Goal: Communication & Community: Answer question/provide support

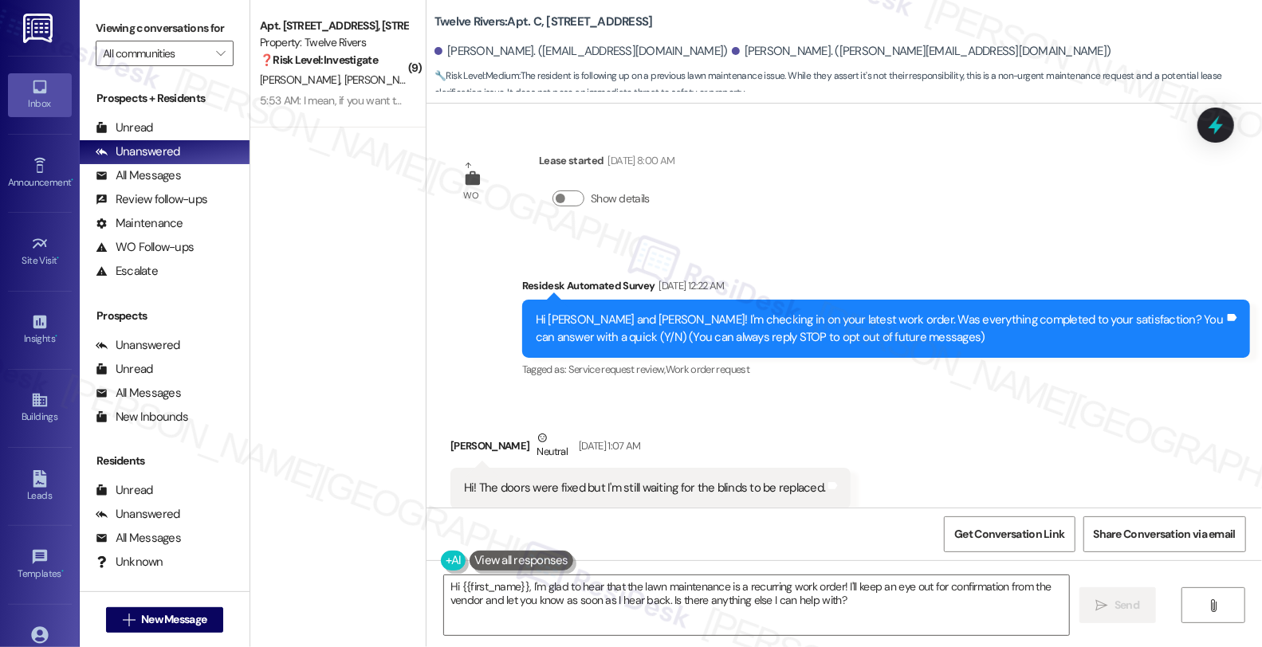
scroll to position [2089, 0]
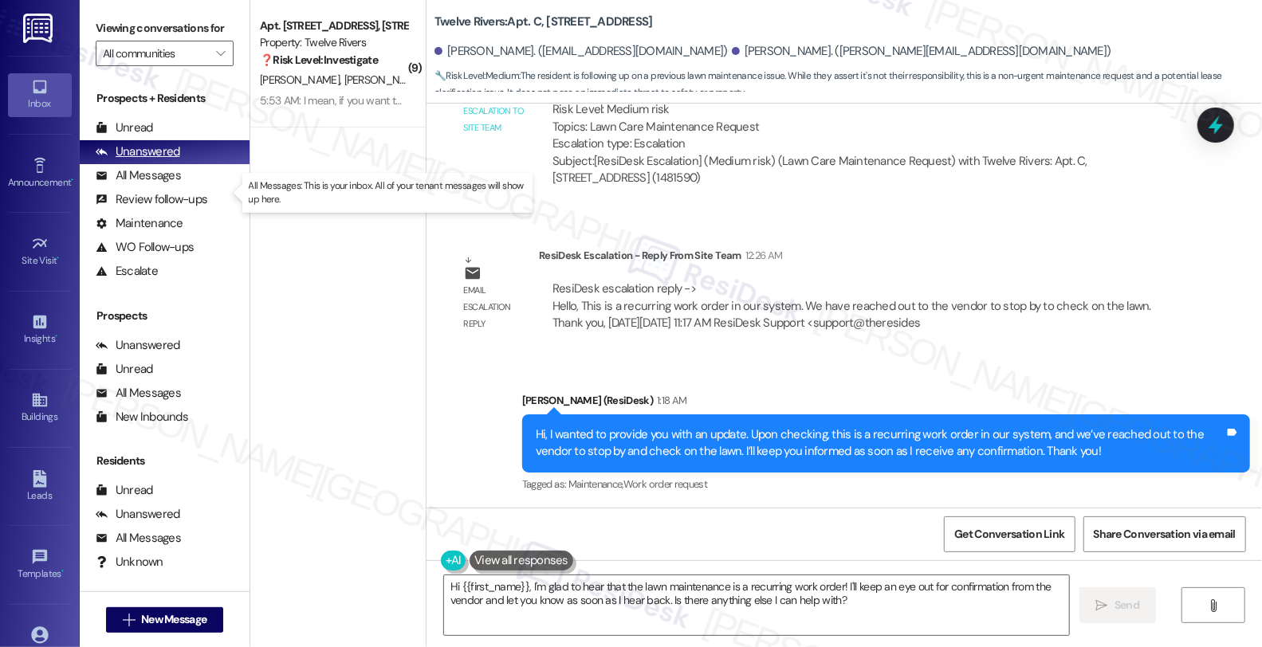
click at [173, 184] on div "All Messages" at bounding box center [138, 175] width 85 height 17
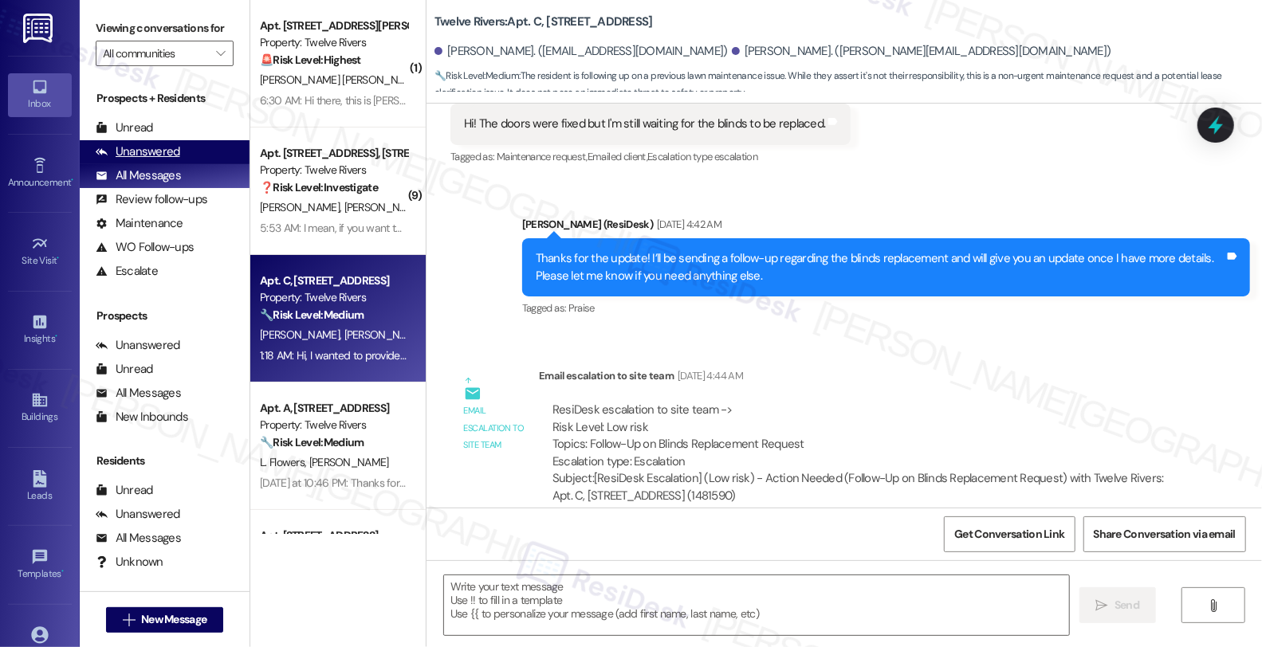
click at [173, 160] on div "Unanswered" at bounding box center [138, 151] width 84 height 17
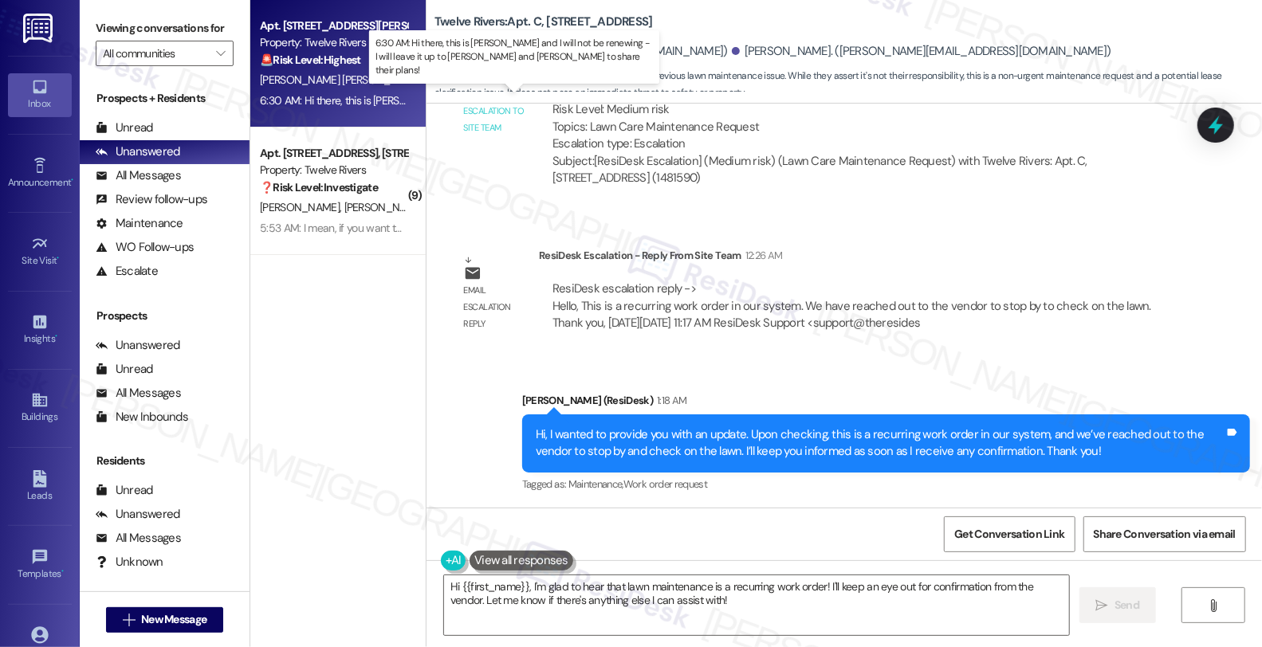
click at [379, 93] on div "6:30 AM: Hi there, this is [PERSON_NAME] and I will not be renewing - I will le…" at bounding box center [601, 100] width 683 height 14
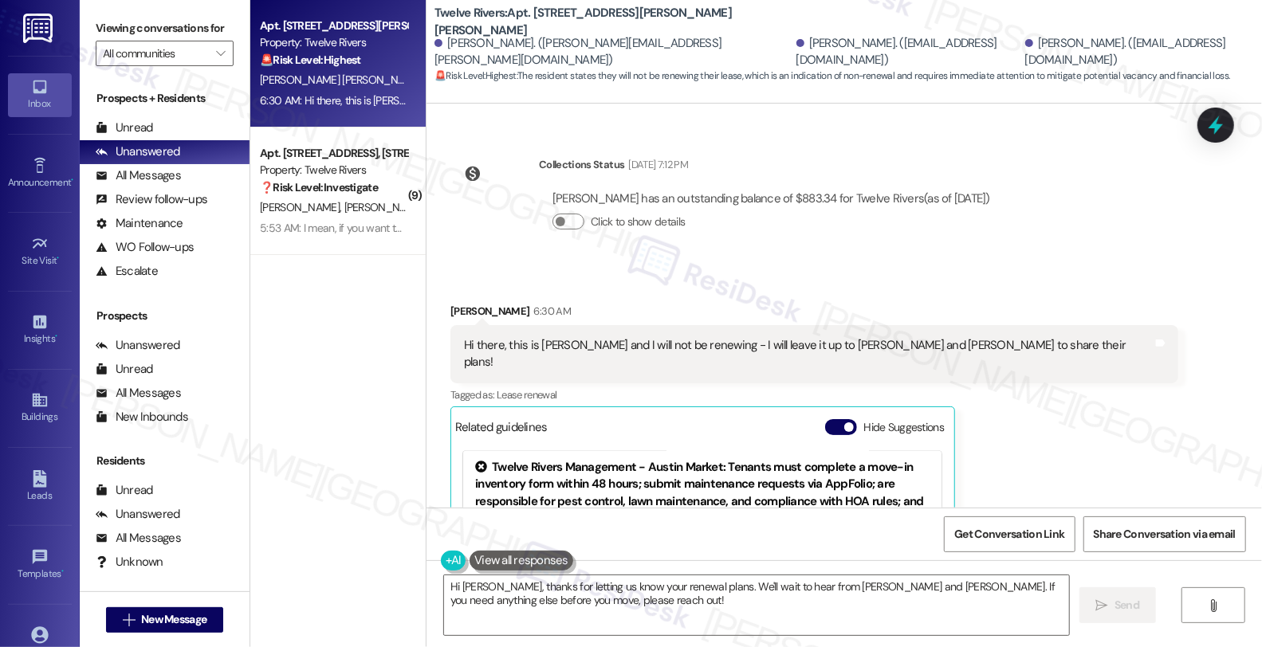
scroll to position [5450, 0]
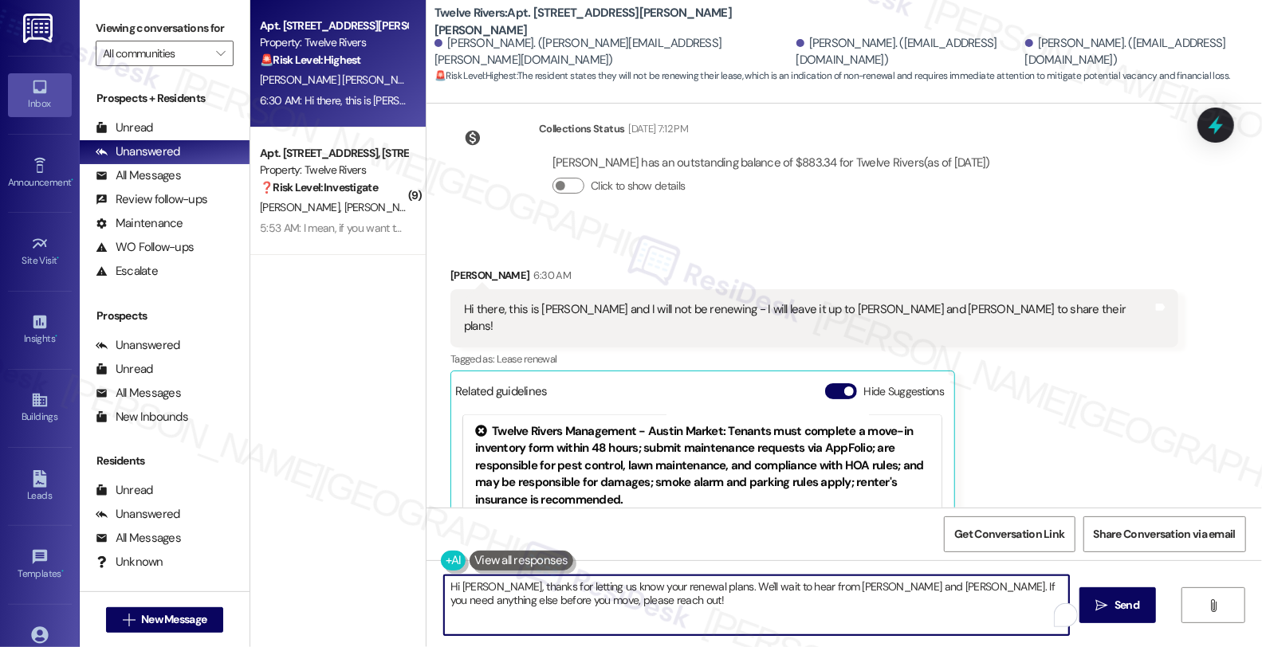
drag, startPoint x: 889, startPoint y: 585, endPoint x: 918, endPoint y: 628, distance: 52.2
click at [918, 628] on textarea "Hi [PERSON_NAME], thanks for letting us know your renewal plans. We'll wait to …" at bounding box center [756, 605] width 625 height 60
click at [702, 584] on textarea "Hi [PERSON_NAME], thanks for letting us know your renewal plans. We'll wait to …" at bounding box center [756, 605] width 625 height 60
click at [697, 586] on textarea "Hi [PERSON_NAME], thanks for letting us know your renewal plans. We'll wait to …" at bounding box center [756, 605] width 625 height 60
click at [1010, 588] on textarea "Hi [PERSON_NAME], thanks for letting us know your renewal plans. I'm sorry tohe…" at bounding box center [756, 605] width 625 height 60
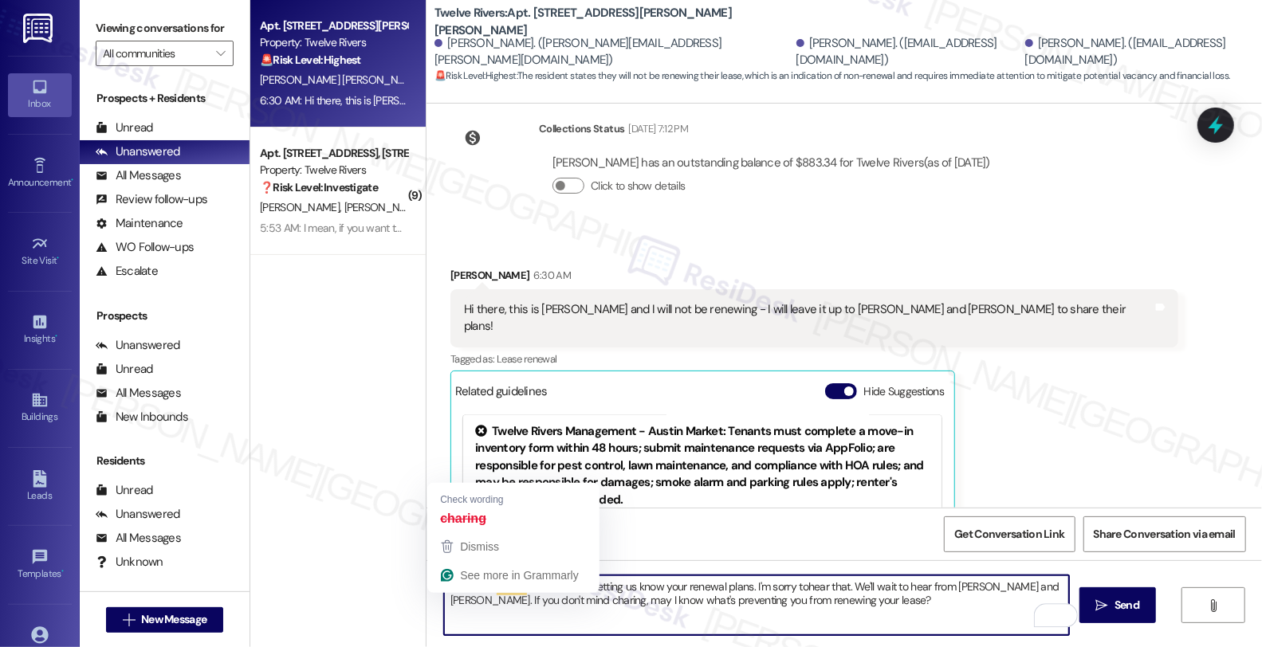
click at [447, 599] on textarea "Hi [PERSON_NAME], thanks for letting us know your renewal plans. I'm sorry tohe…" at bounding box center [756, 605] width 625 height 60
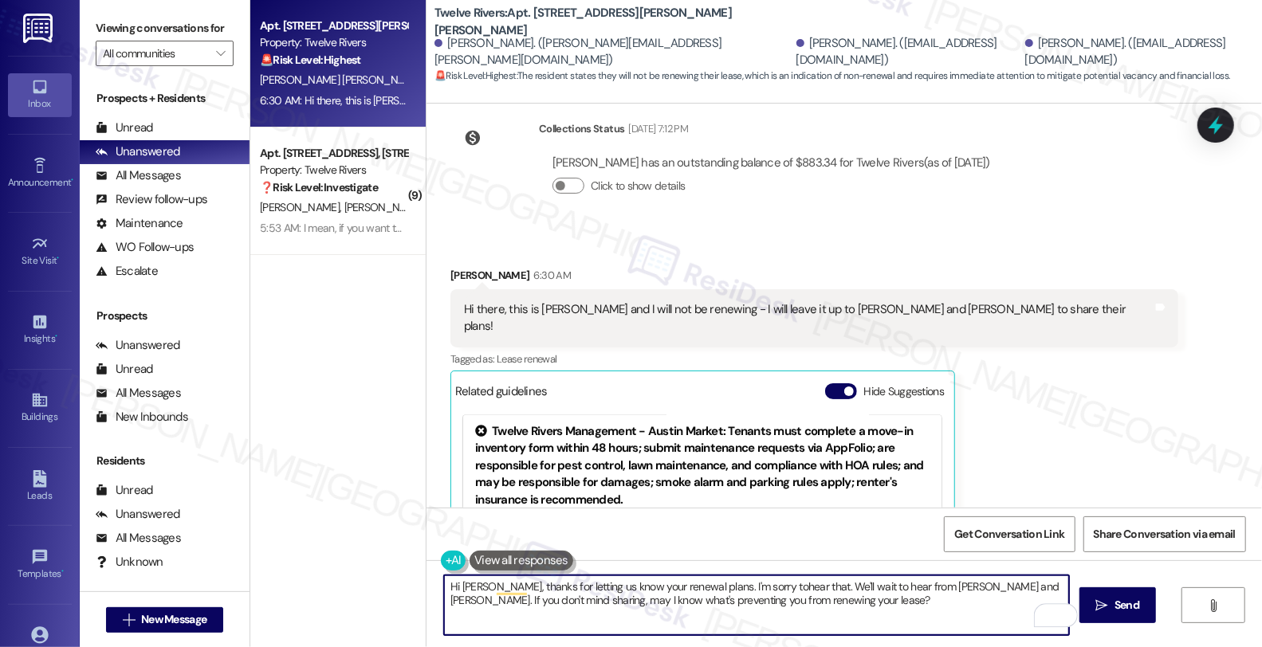
click at [788, 604] on textarea "Hi [PERSON_NAME], thanks for letting us know your renewal plans. I'm sorry tohe…" at bounding box center [756, 605] width 625 height 60
type textarea "Hi [PERSON_NAME], thanks for letting us know your renewal plans. I'm sorry tohe…"
click at [1137, 606] on span "Send" at bounding box center [1126, 605] width 25 height 17
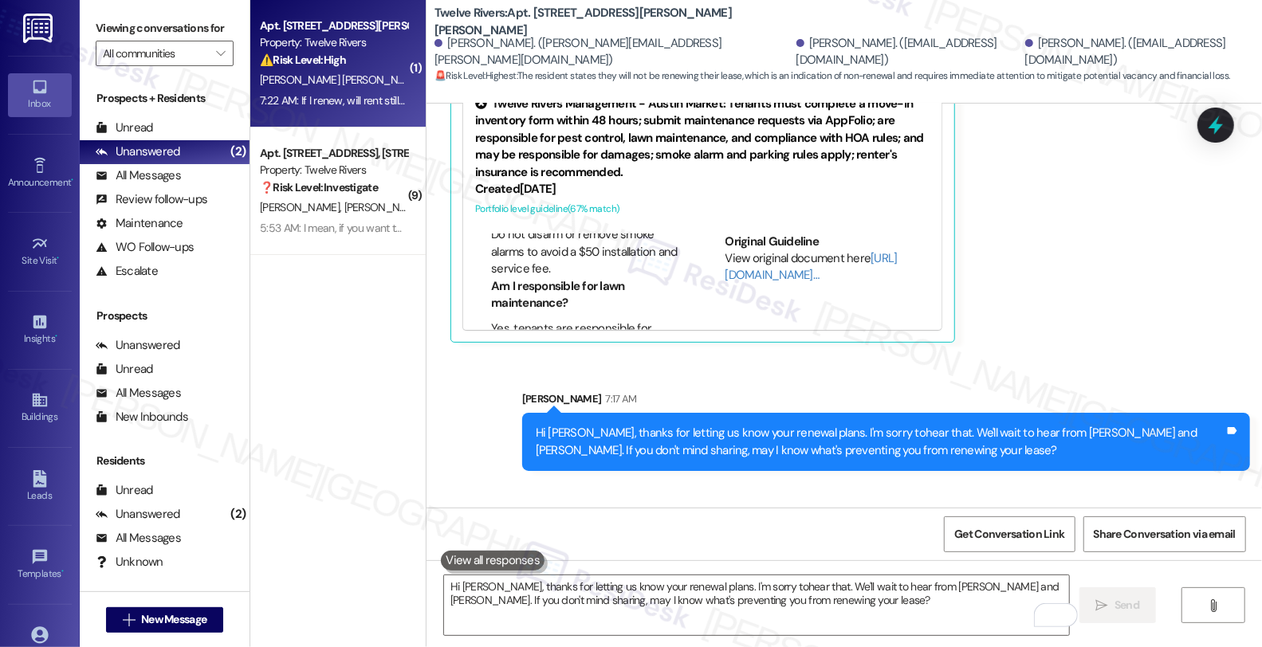
scroll to position [886, 0]
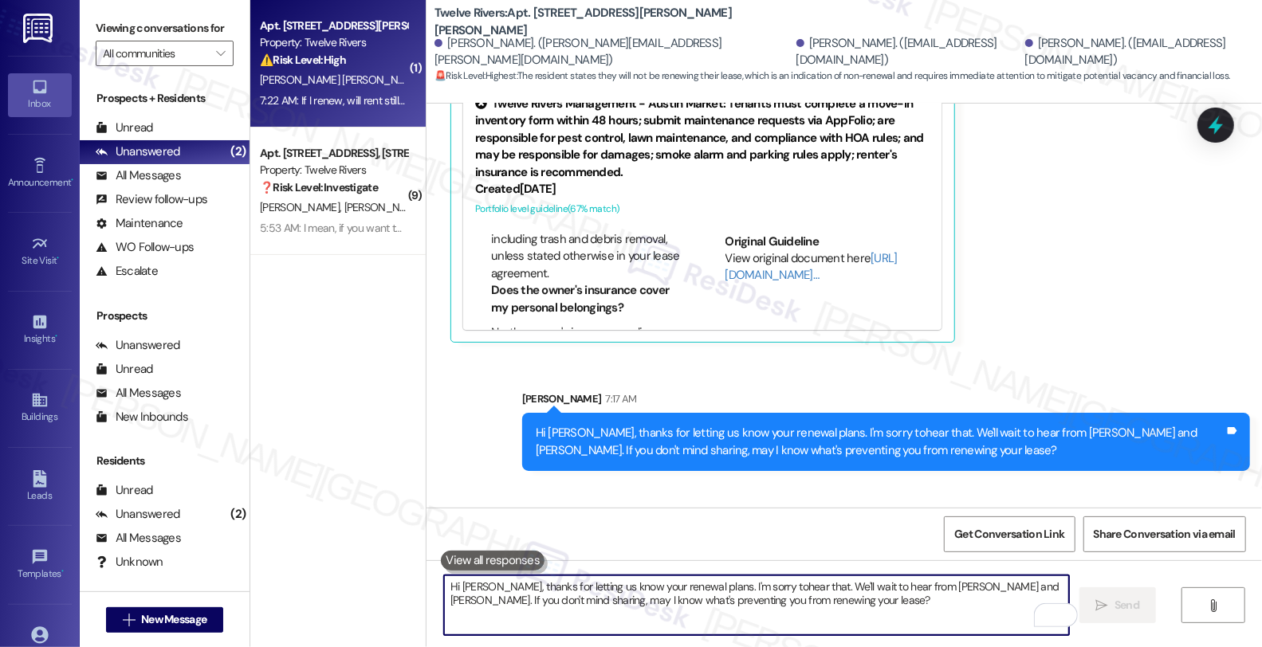
click at [610, 583] on textarea "Hi [PERSON_NAME], thanks for letting us know your renewal plans. I'm sorry tohe…" at bounding box center [756, 605] width 625 height 60
click at [608, 593] on textarea "Hi [PERSON_NAME], thanks for letting us know your renewal plans. I'm sorry tohe…" at bounding box center [756, 605] width 625 height 60
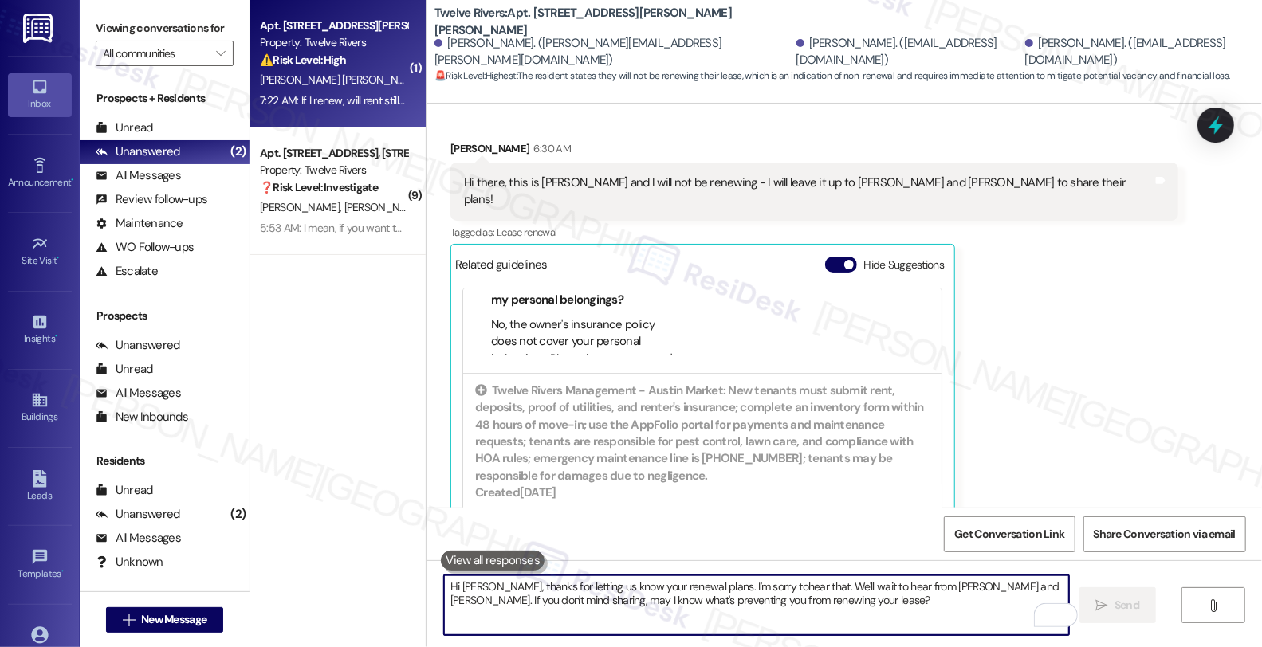
scroll to position [5777, 0]
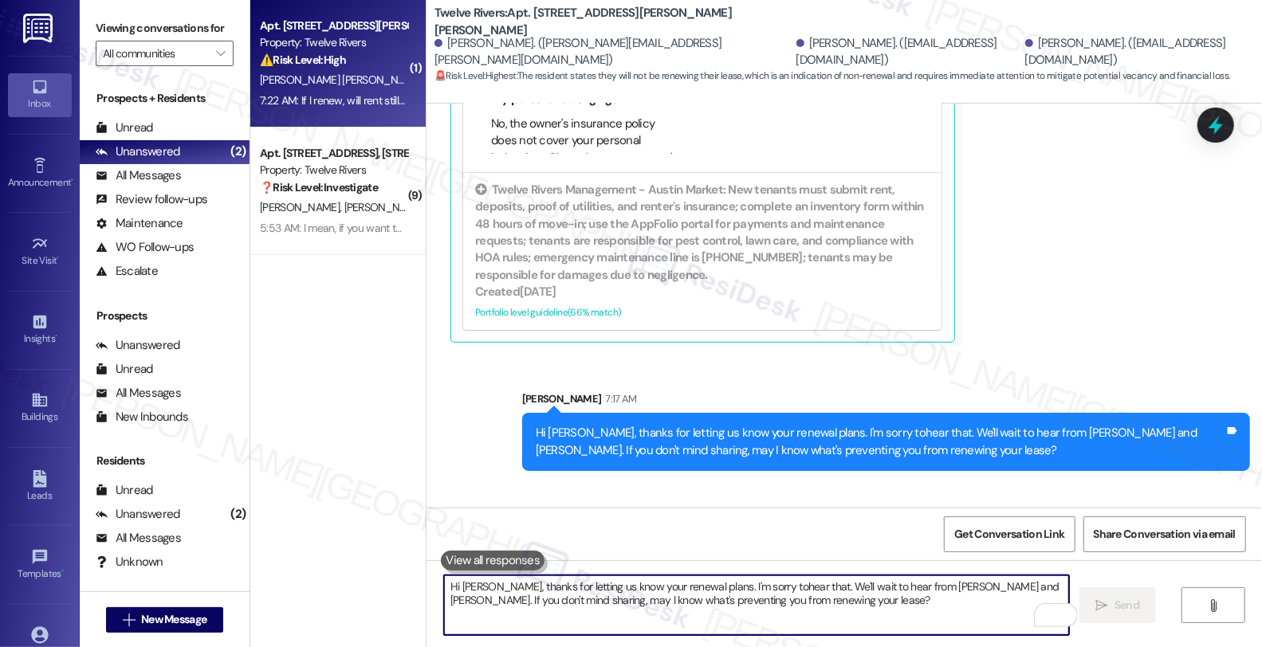
click at [650, 603] on textarea "Hi [PERSON_NAME], thanks for letting us know your renewal plans. I'm sorry tohe…" at bounding box center [756, 605] width 625 height 60
click at [603, 594] on textarea "Hi [PERSON_NAME], thanks for letting us know your renewal plans. I'm sorry tohe…" at bounding box center [756, 605] width 625 height 60
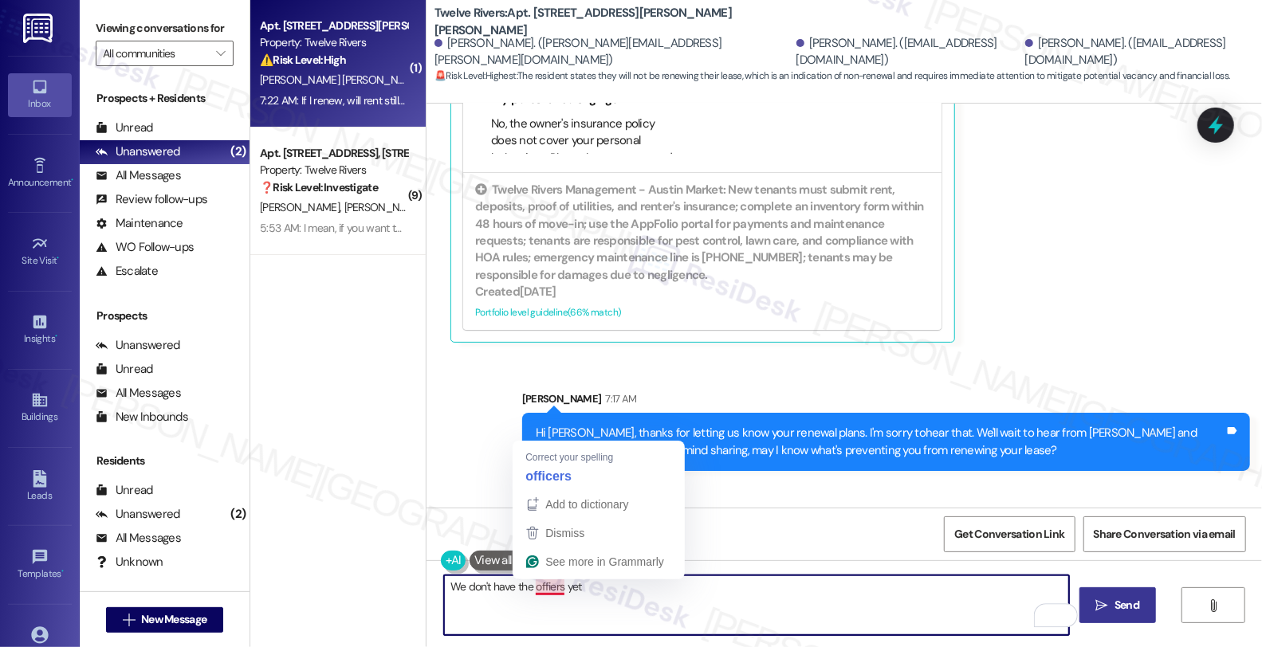
click at [538, 591] on textarea "We don't have the offiers yet" at bounding box center [756, 605] width 625 height 60
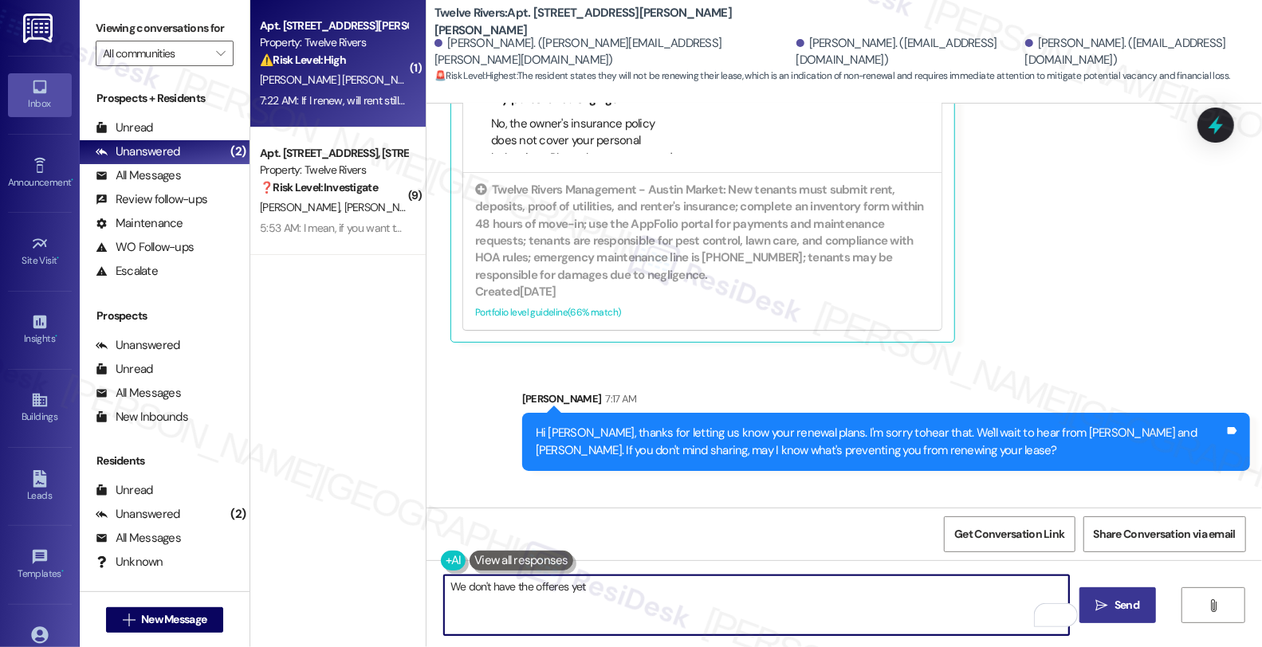
click at [586, 588] on textarea "We don't have the offeres yet" at bounding box center [756, 605] width 625 height 60
drag, startPoint x: 635, startPoint y: 585, endPoint x: 992, endPoint y: 585, distance: 357.1
click at [992, 585] on textarea "We don't have the offeres yet; however, our team will" at bounding box center [756, 605] width 625 height 60
type textarea "We don't have the offeres yet; however, one of our team will be reaching out as…"
click at [1037, 611] on div "Rewrite with Grammarly" at bounding box center [1046, 616] width 18 height 18
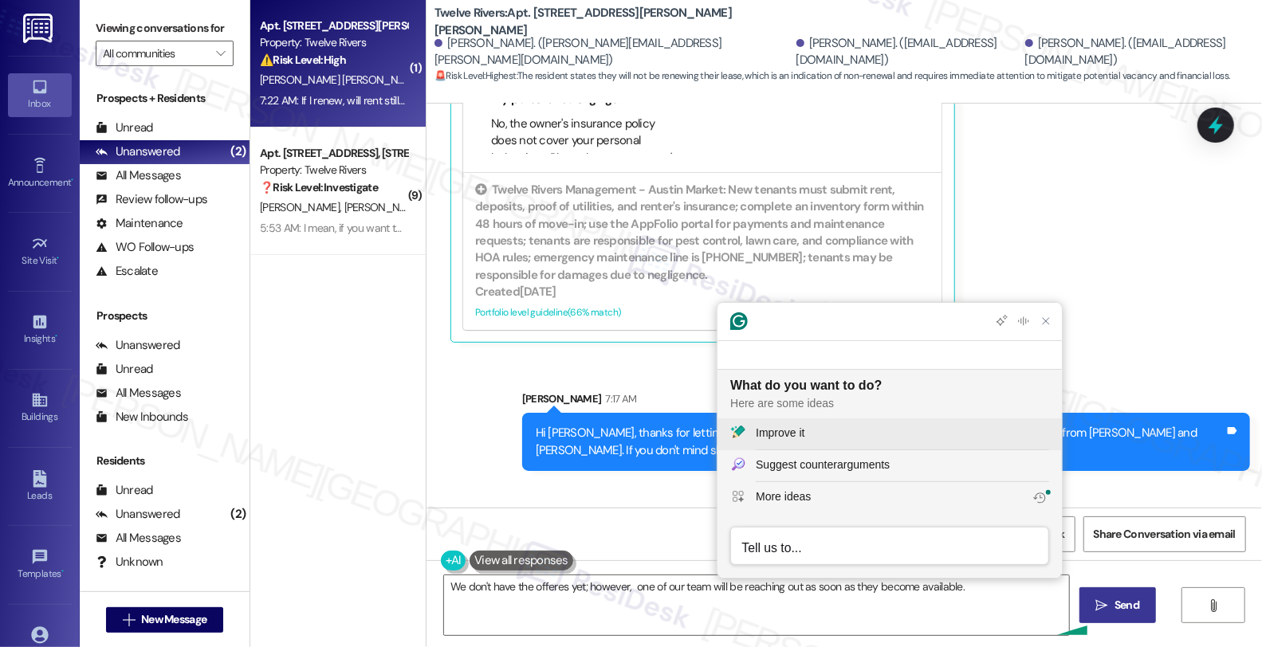
scroll to position [0, 0]
click at [854, 427] on div "Improve it" at bounding box center [902, 433] width 293 height 17
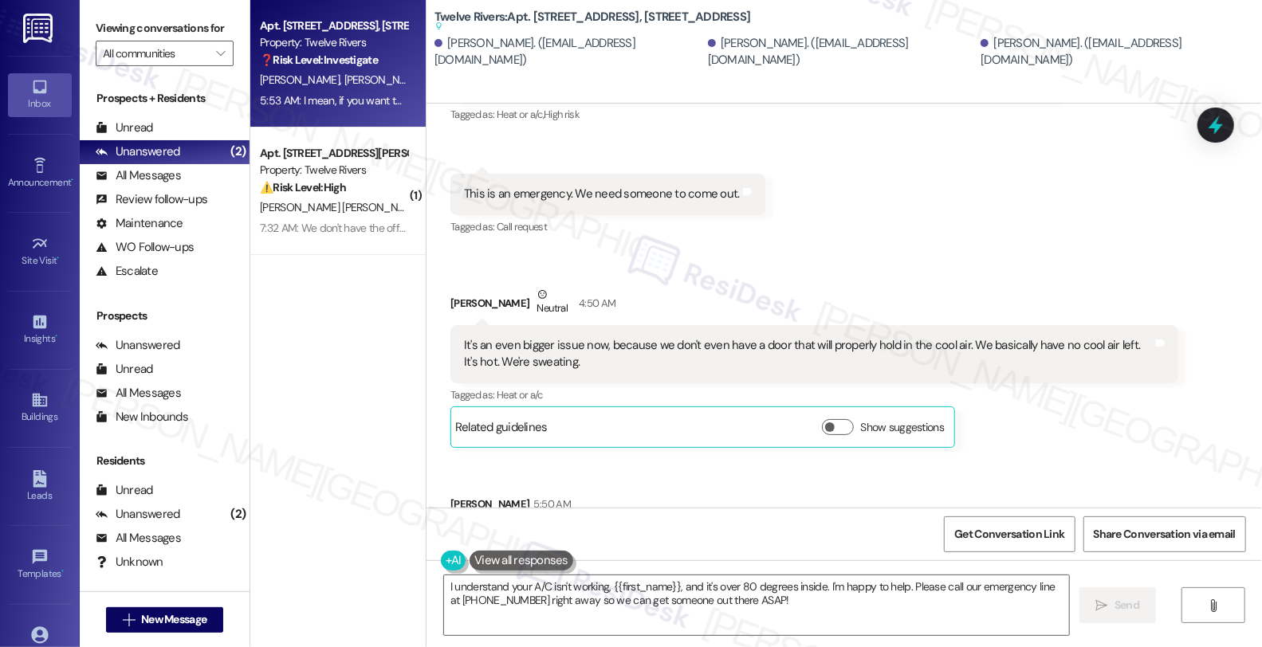
scroll to position [19771, 0]
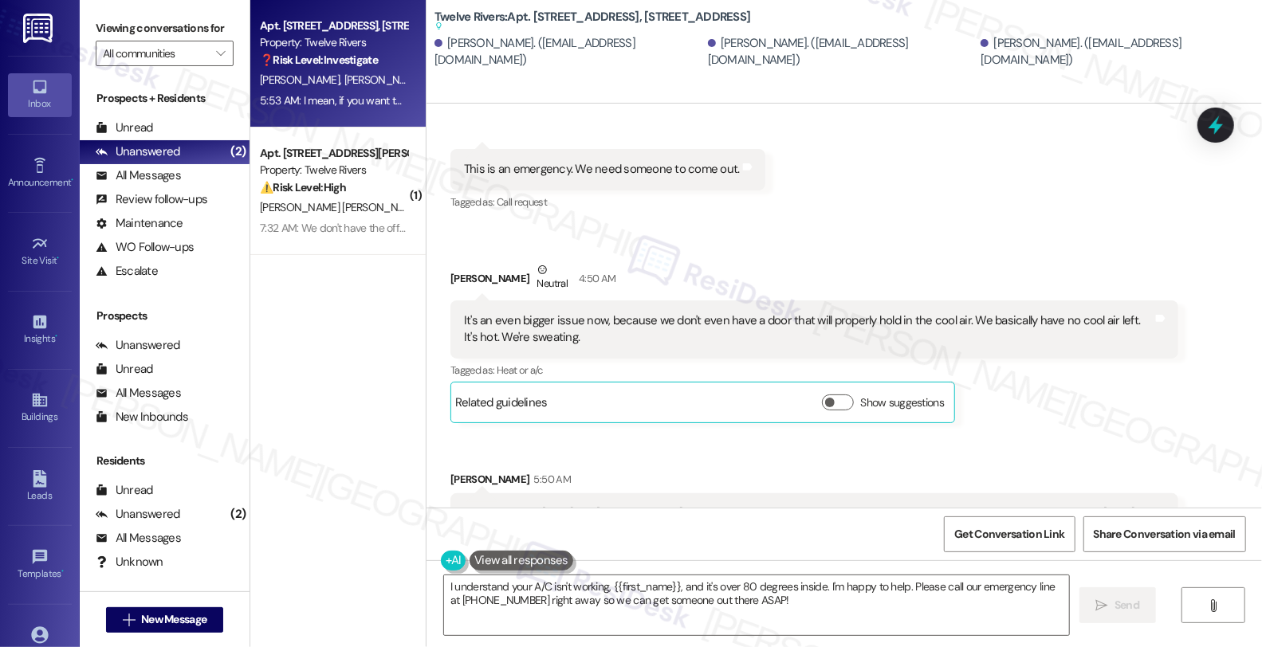
drag, startPoint x: 671, startPoint y: 5, endPoint x: 744, endPoint y: 14, distance: 73.9
click at [744, 14] on div "Twelve Rivers: Apt. 1815 Golden Pheasant Drive, 1815 Golden Pheasant Drive Sugg…" at bounding box center [847, 36] width 827 height 64
copy b "1815 Golden"
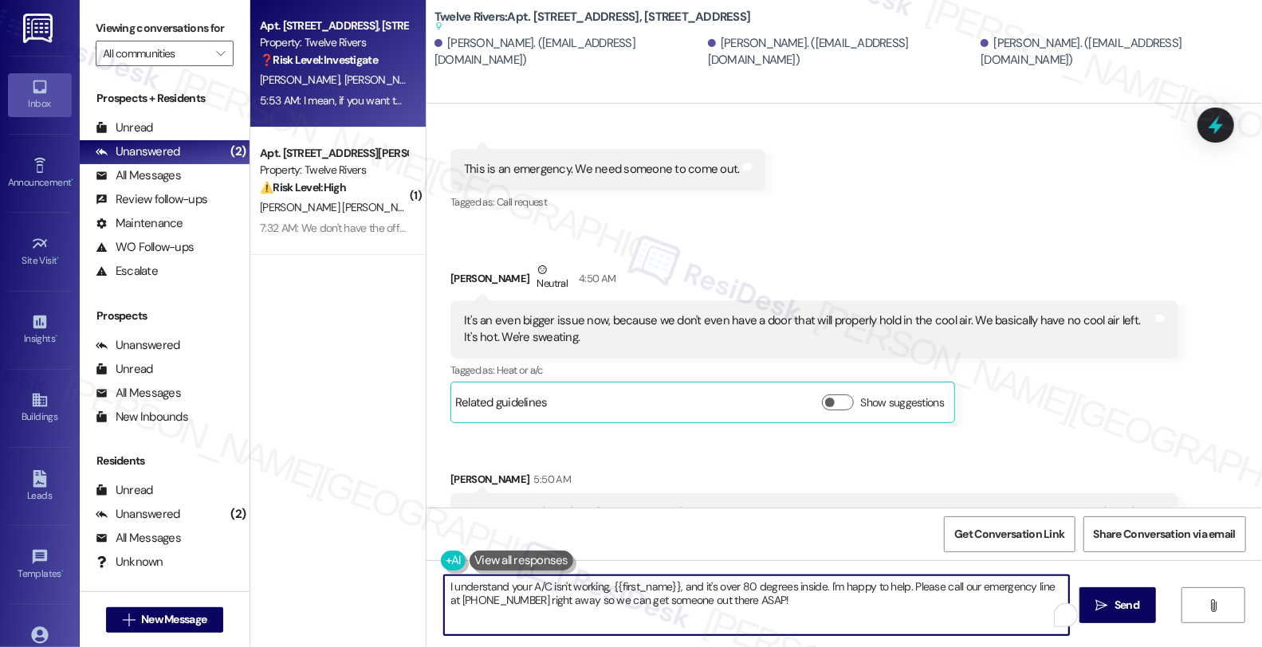
drag, startPoint x: 818, startPoint y: 585, endPoint x: 831, endPoint y: 607, distance: 25.7
click at [831, 607] on textarea "I understand your A/C isn't working, {{first_name}}, and it's over 80 degrees i…" at bounding box center [756, 605] width 625 height 60
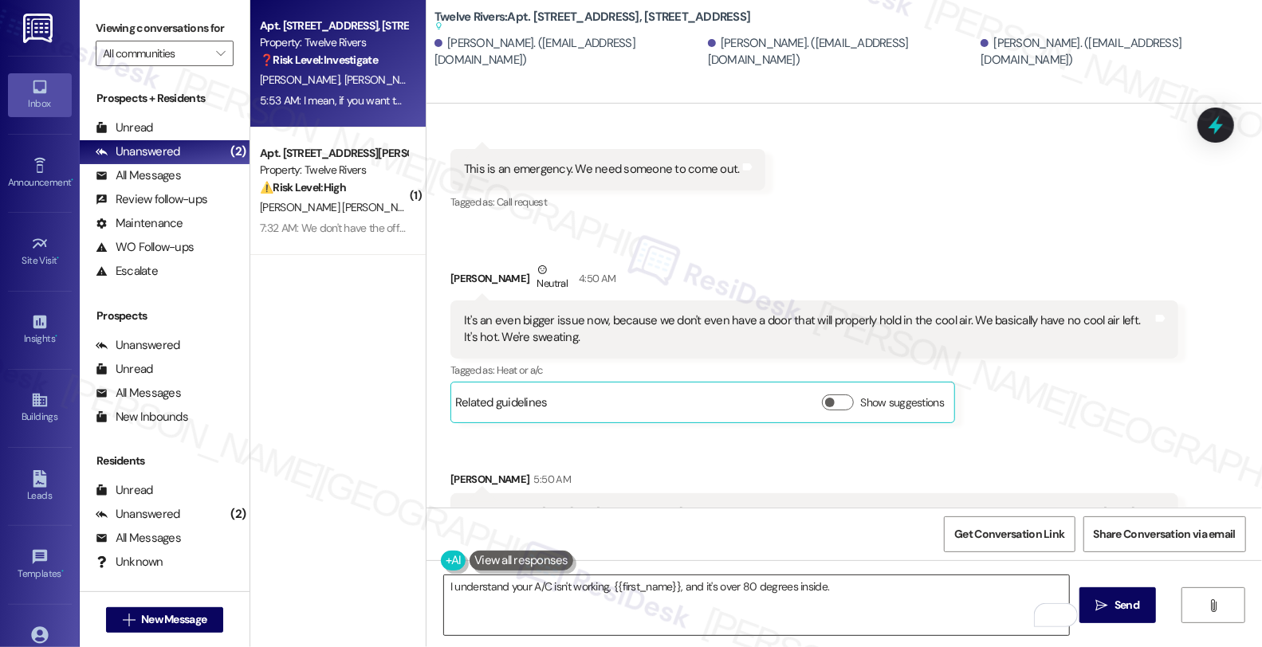
click at [861, 592] on textarea "I understand your A/C isn't working, {{first_name}}, and it's over 80 degrees i…" at bounding box center [756, 605] width 625 height 60
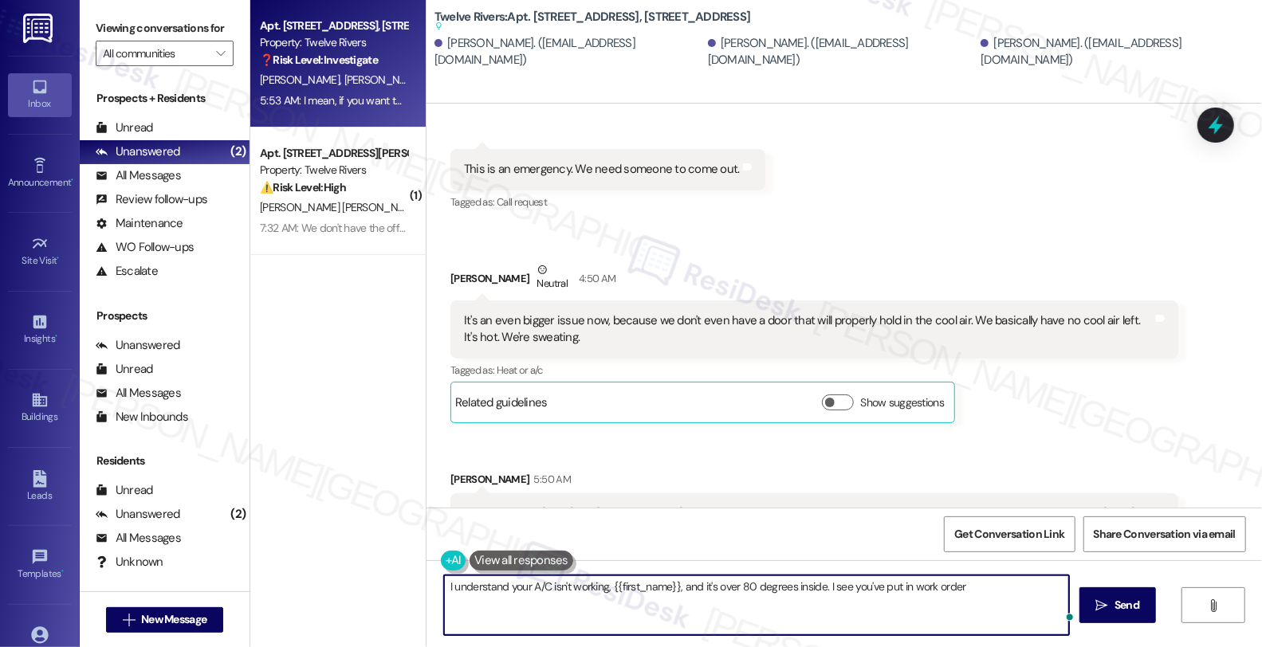
paste textarea "#15127-1"
paste textarea "Friday 09/19/2025, 5:00pm - 6:00pm CDT"
click at [473, 595] on textarea "I understand your A/C isn't working, {{first_name}}, and it's over 80 degrees i…" at bounding box center [756, 605] width 625 height 60
click at [789, 604] on textarea "I understand your A/C isn't working, {{first_name}}, and it's over 80 degrees i…" at bounding box center [756, 605] width 625 height 60
click at [450, 471] on div "Jake Gautreaux 5:50 AM" at bounding box center [814, 482] width 728 height 22
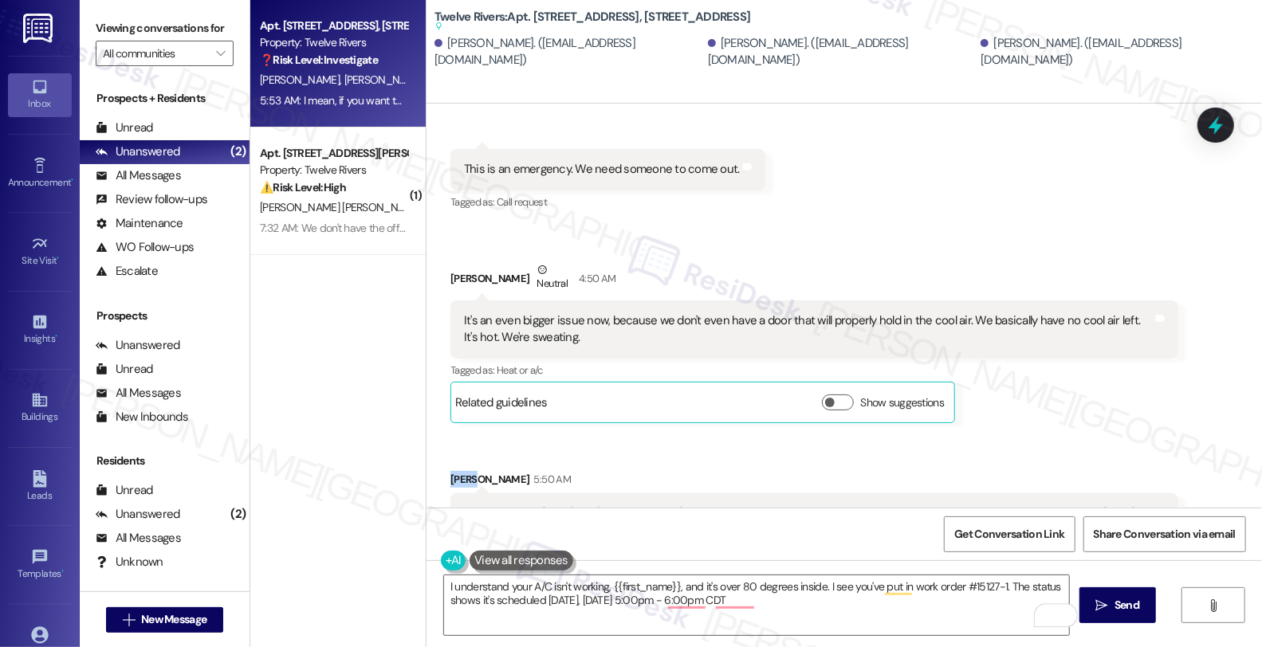
click at [450, 471] on div "Jake Gautreaux 5:50 AM" at bounding box center [814, 482] width 728 height 22
copy div "Jake"
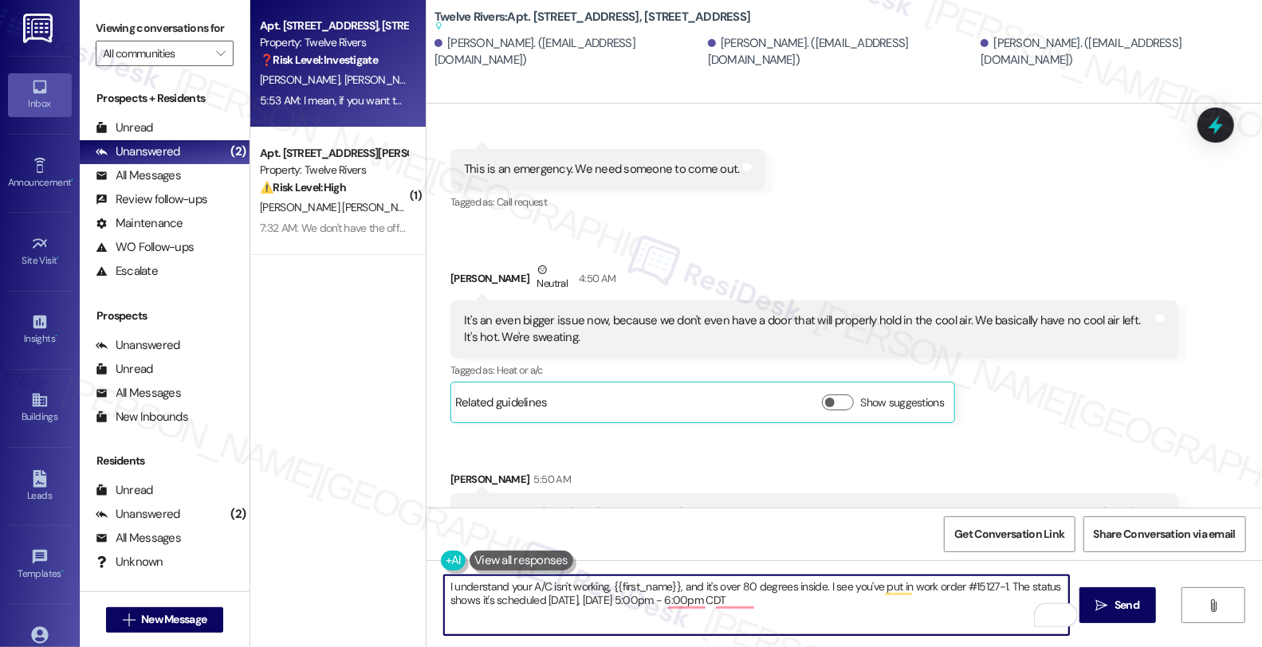
drag, startPoint x: 603, startPoint y: 587, endPoint x: 670, endPoint y: 579, distance: 68.3
click at [670, 579] on textarea "I understand your A/C isn't working, {{first_name}}, and it's over 80 degrees i…" at bounding box center [756, 605] width 625 height 60
paste textarea "Jake"
drag, startPoint x: 749, startPoint y: 587, endPoint x: 775, endPoint y: 591, distance: 25.8
click at [750, 587] on textarea "I understand your A/C isn't working, and it's over 80 degrees inside. I see you…" at bounding box center [756, 605] width 625 height 60
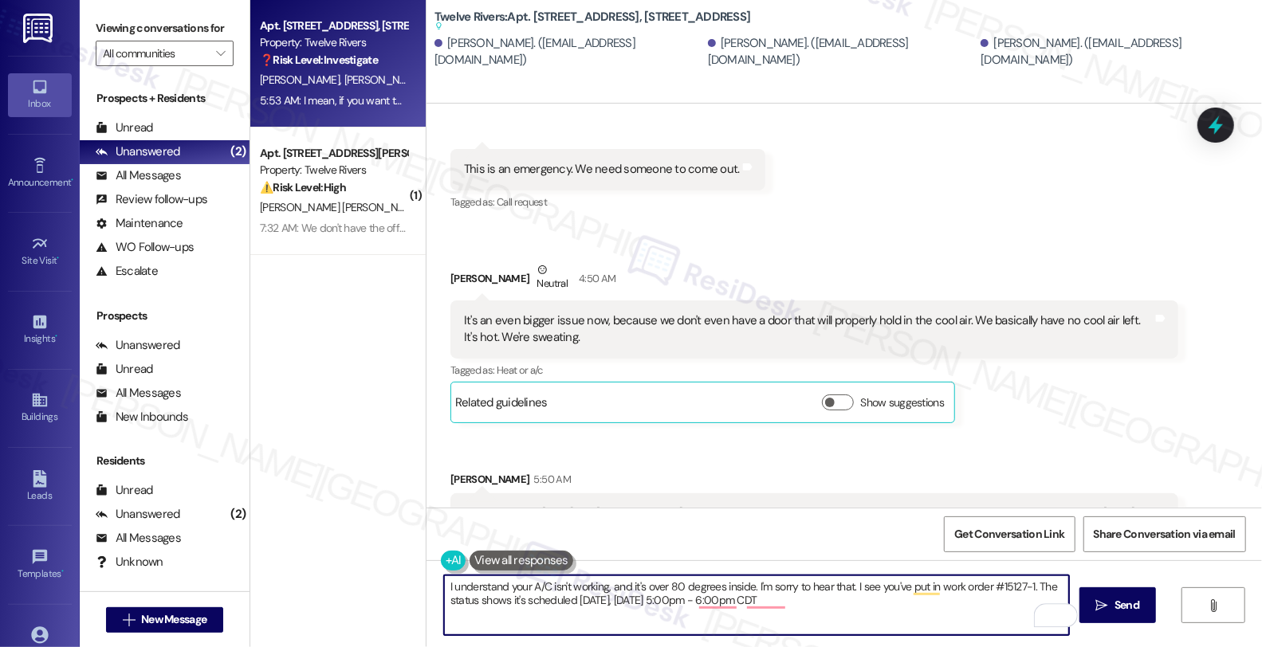
click at [824, 607] on textarea "I understand your A/C isn't working, and it's over 80 degrees inside. I'm sorry…" at bounding box center [756, 605] width 625 height 60
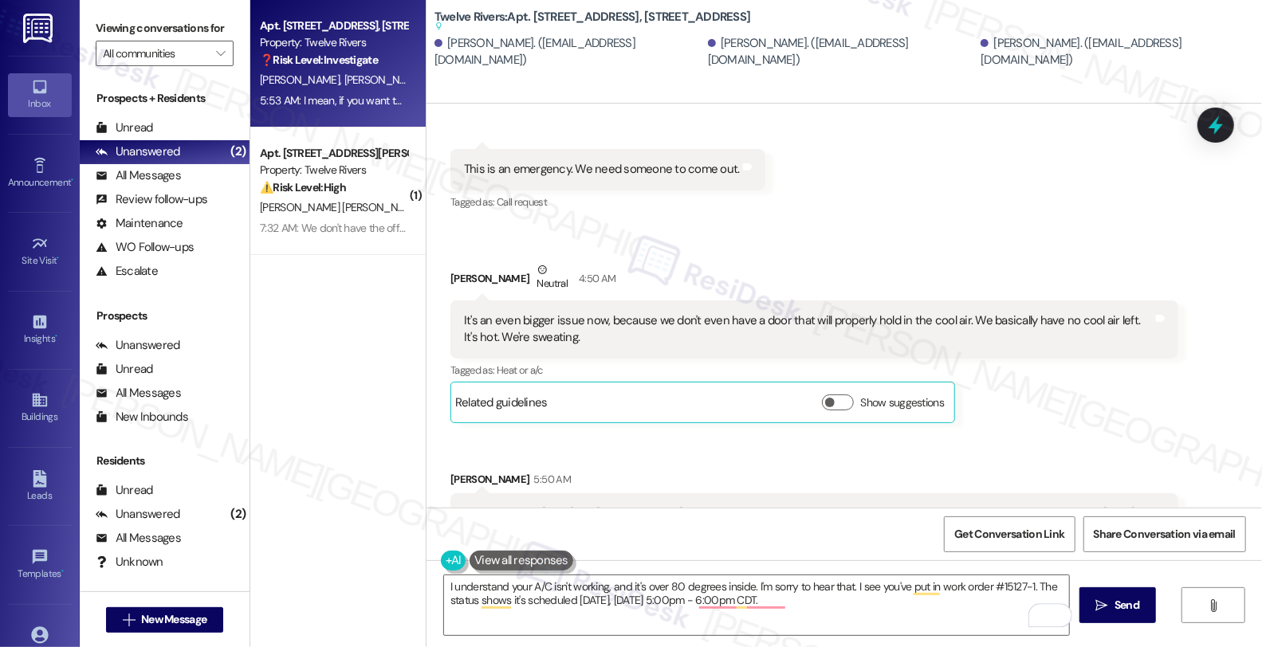
click at [980, 51] on div "Emily Gautreaux. (ymil3gautreaux@gmail.com)" at bounding box center [1114, 52] width 269 height 34
copy div "Emily"
click at [532, 623] on textarea "I understand your A/C isn't working, and it's over 80 degrees inside. I'm sorry…" at bounding box center [756, 605] width 625 height 60
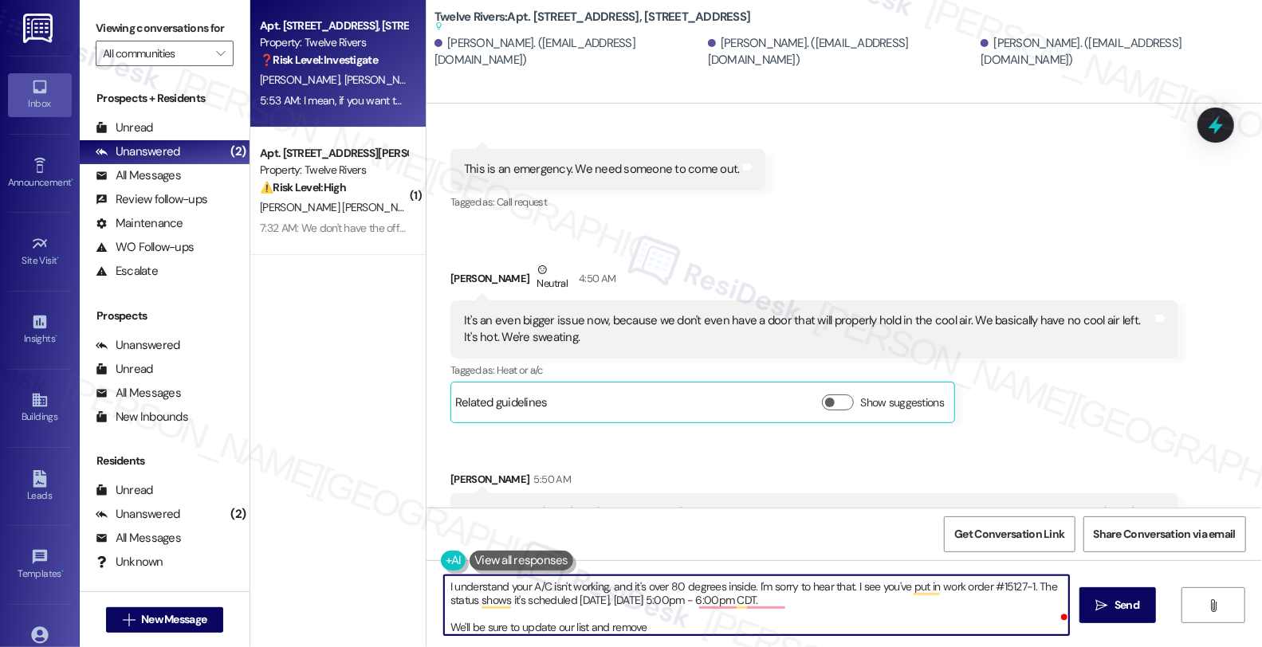
paste textarea "Emily"
type textarea "I understand your A/C isn't working, and it's over 80 degrees inside. I'm sorry…"
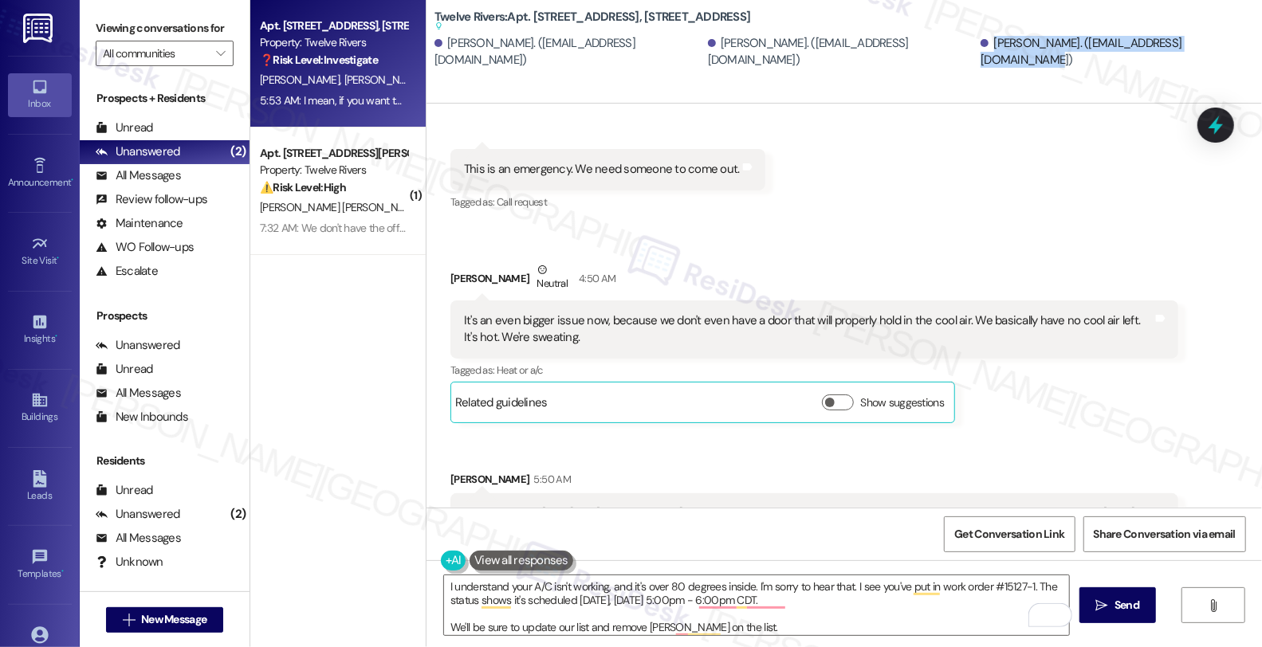
drag, startPoint x: 902, startPoint y: 50, endPoint x: 1144, endPoint y: 52, distance: 242.3
click at [1144, 52] on div "Lacee Gautreaux. (finalwhispers6@gmail.com) Jake Gautreaux. (jzakeword@gmail.co…" at bounding box center [847, 52] width 827 height 32
copy div "Emily Gautreaux. (ymil3gautreaux@gmail.com)"
click at [981, 540] on span "Get Conversation Link" at bounding box center [1009, 534] width 110 height 17
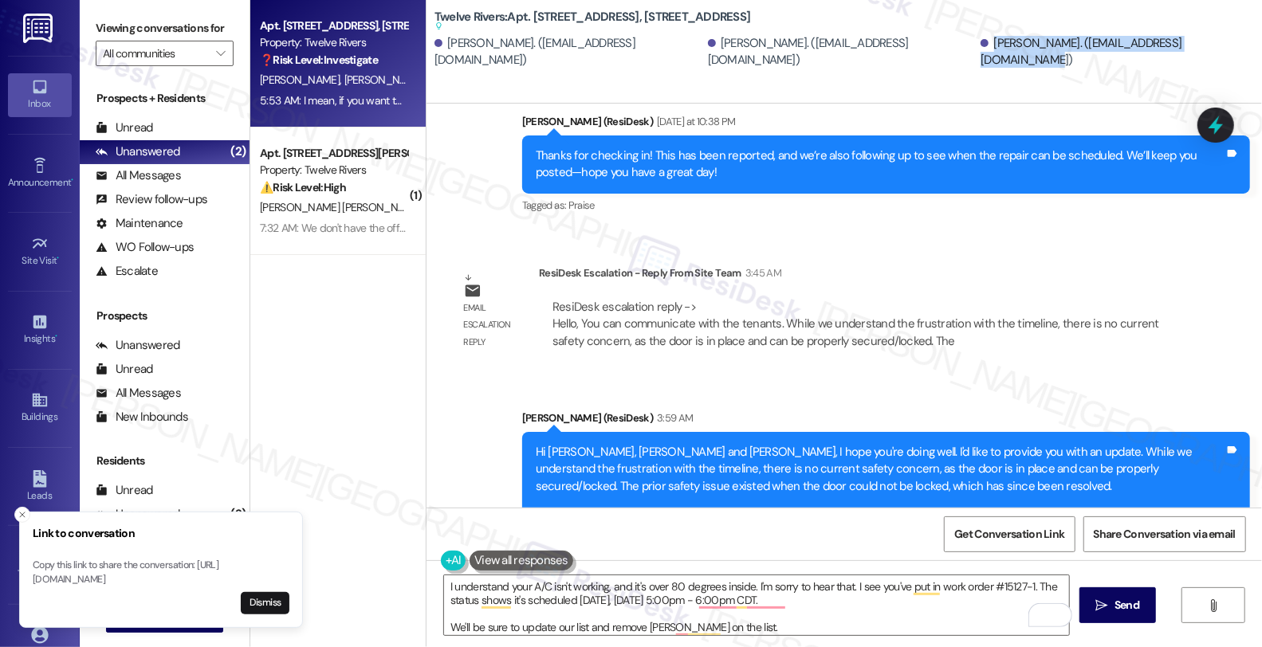
scroll to position [18177, 0]
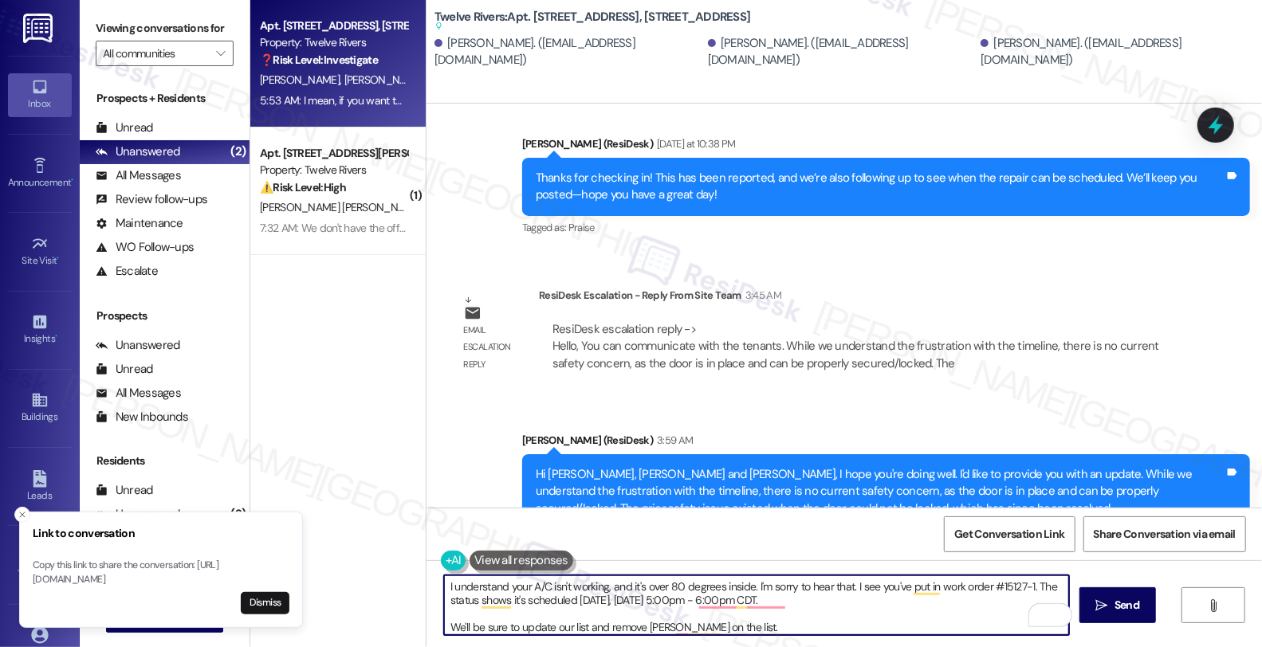
click at [444, 584] on textarea "I understand your A/C isn't working, and it's over 80 degrees inside. I'm sorry…" at bounding box center [756, 605] width 625 height 60
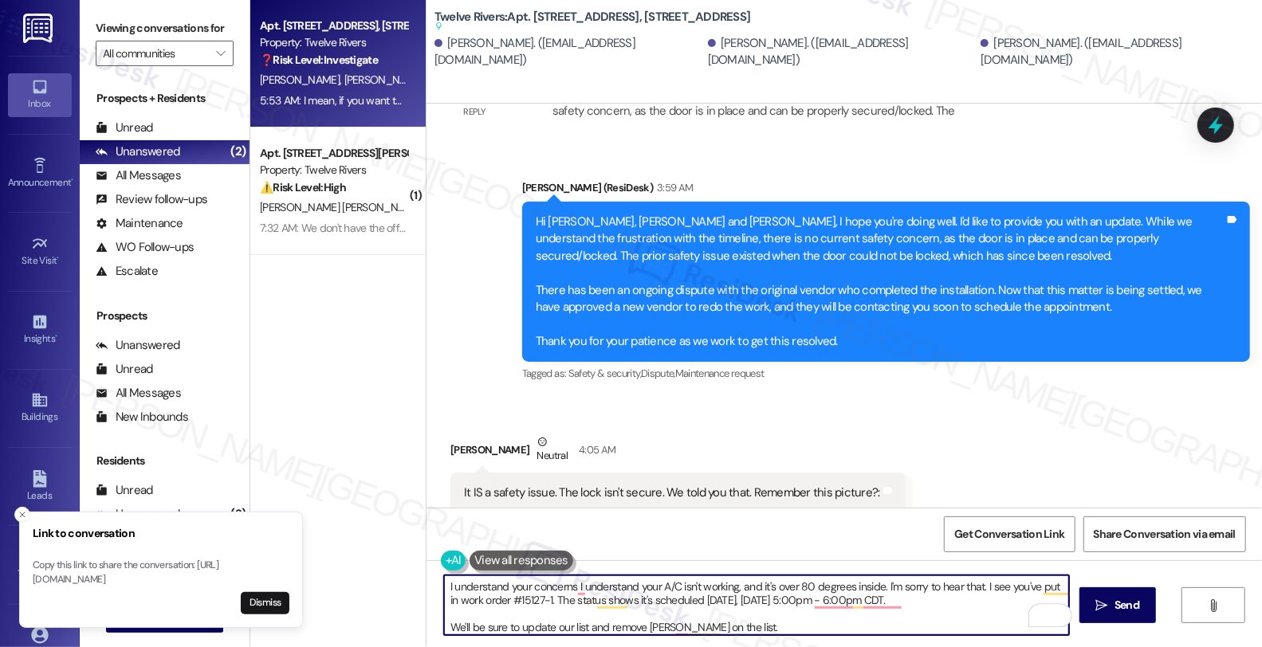
scroll to position [18354, 0]
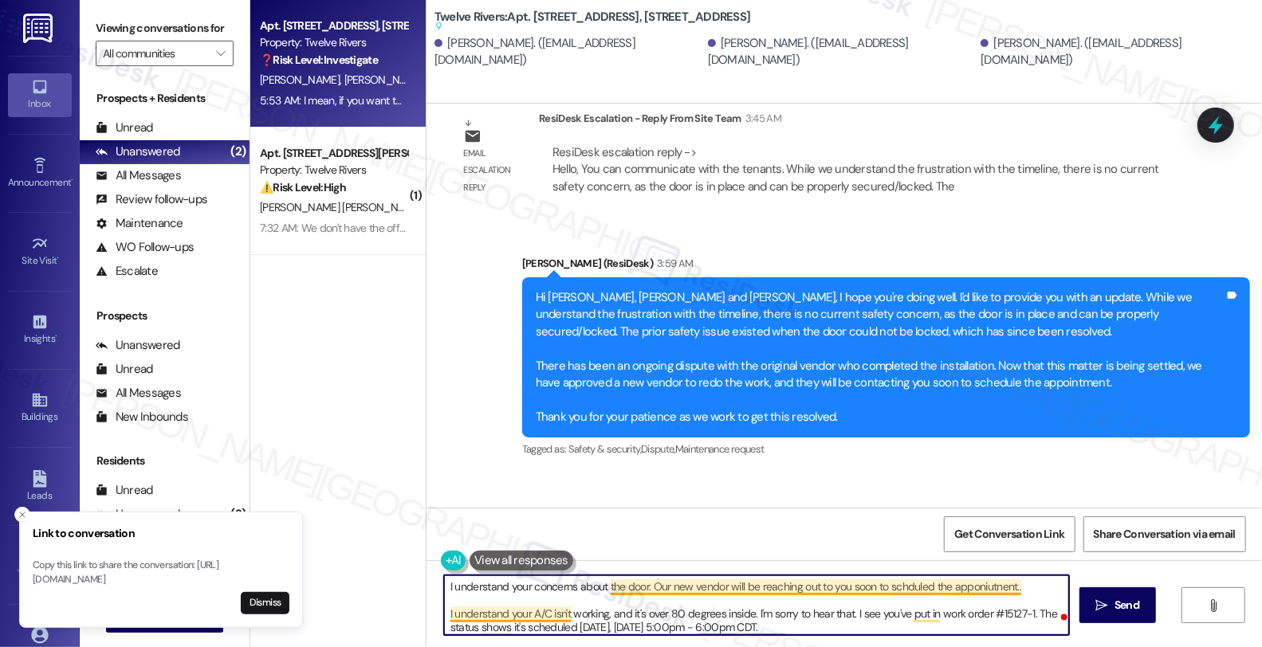
click at [444, 612] on textarea "I understand your concerns about the door. Our new vendor will be reaching out …" at bounding box center [756, 605] width 625 height 60
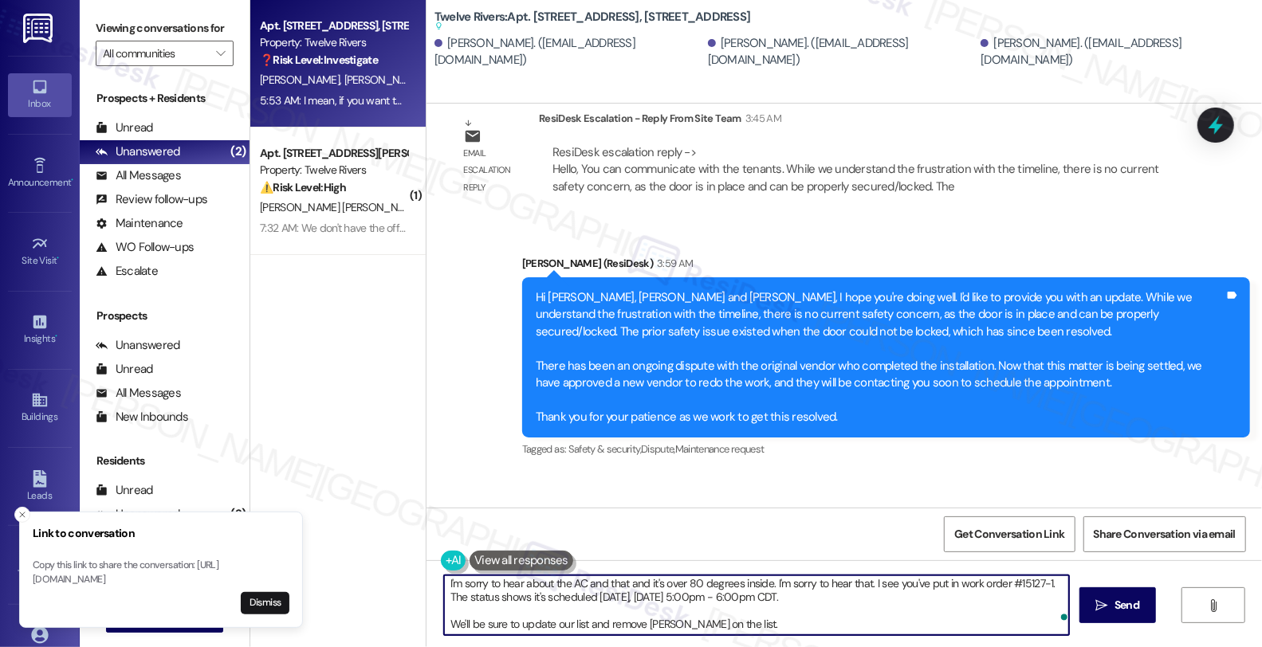
scroll to position [1, 0]
click at [1031, 617] on div "Rewrite with Grammarly" at bounding box center [1040, 616] width 18 height 18
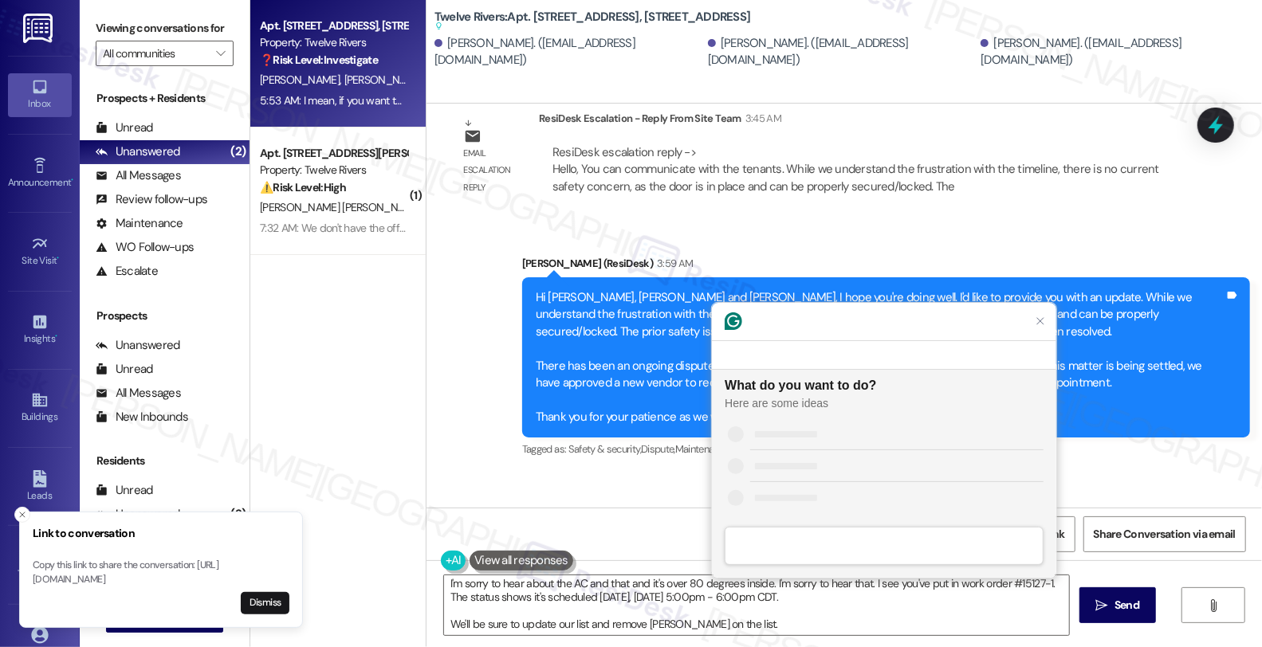
scroll to position [0, 0]
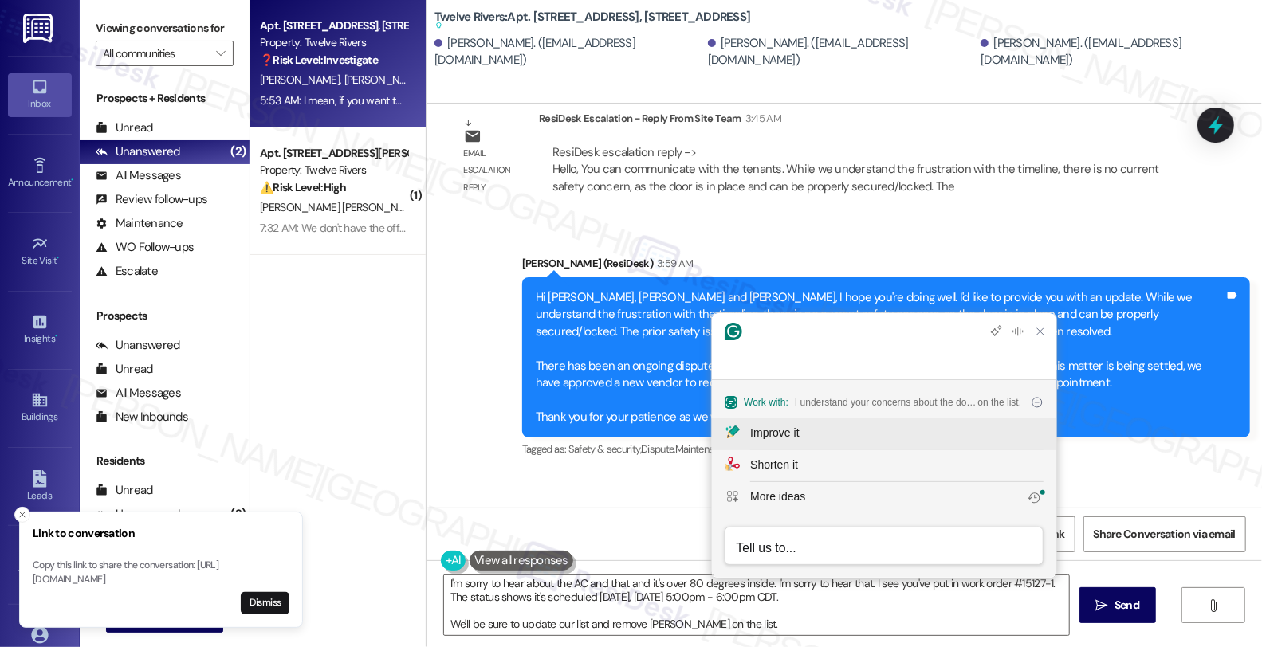
click at [835, 432] on div "Improve it" at bounding box center [896, 433] width 293 height 17
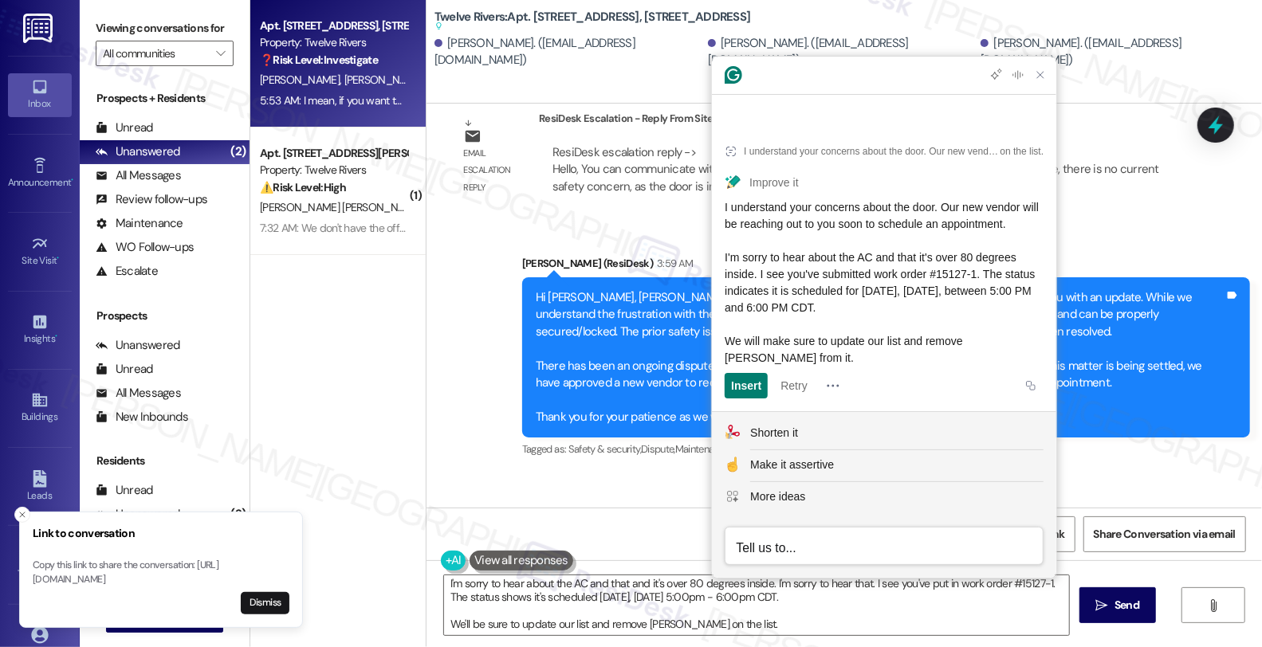
drag, startPoint x: 737, startPoint y: 357, endPoint x: 718, endPoint y: 187, distance: 170.8
click at [718, 187] on article "I understand your concerns about the door. Our new vendor will be reaching out …" at bounding box center [884, 267] width 344 height 289
click at [615, 618] on textarea "I understand your concerns about the door. Our new vendor will be reaching out …" at bounding box center [756, 605] width 625 height 60
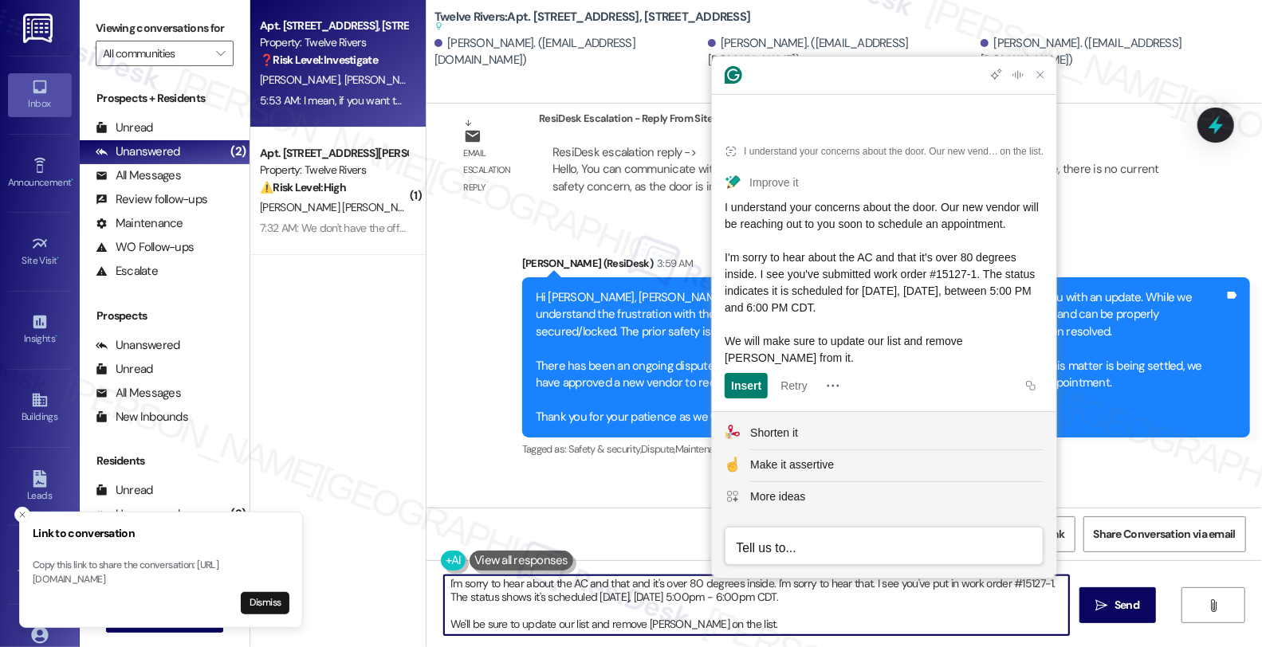
paste textarea "completely understand your concerns about the door. Our new vendor will be reac…"
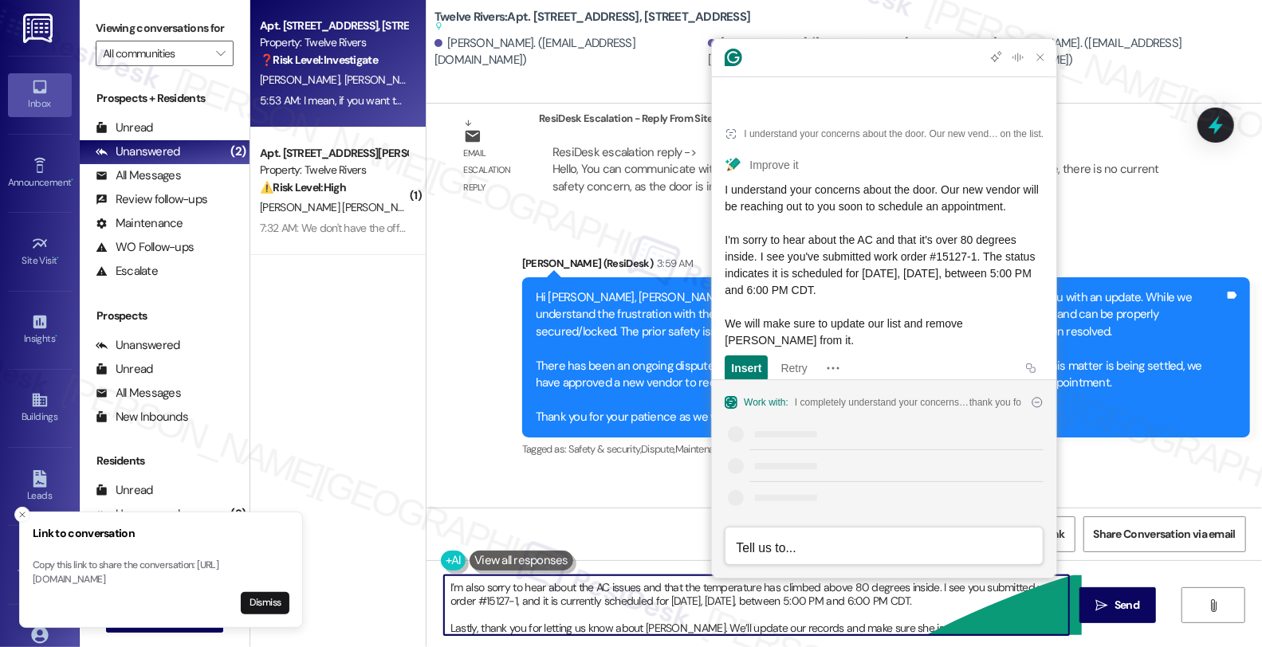
scroll to position [44, 0]
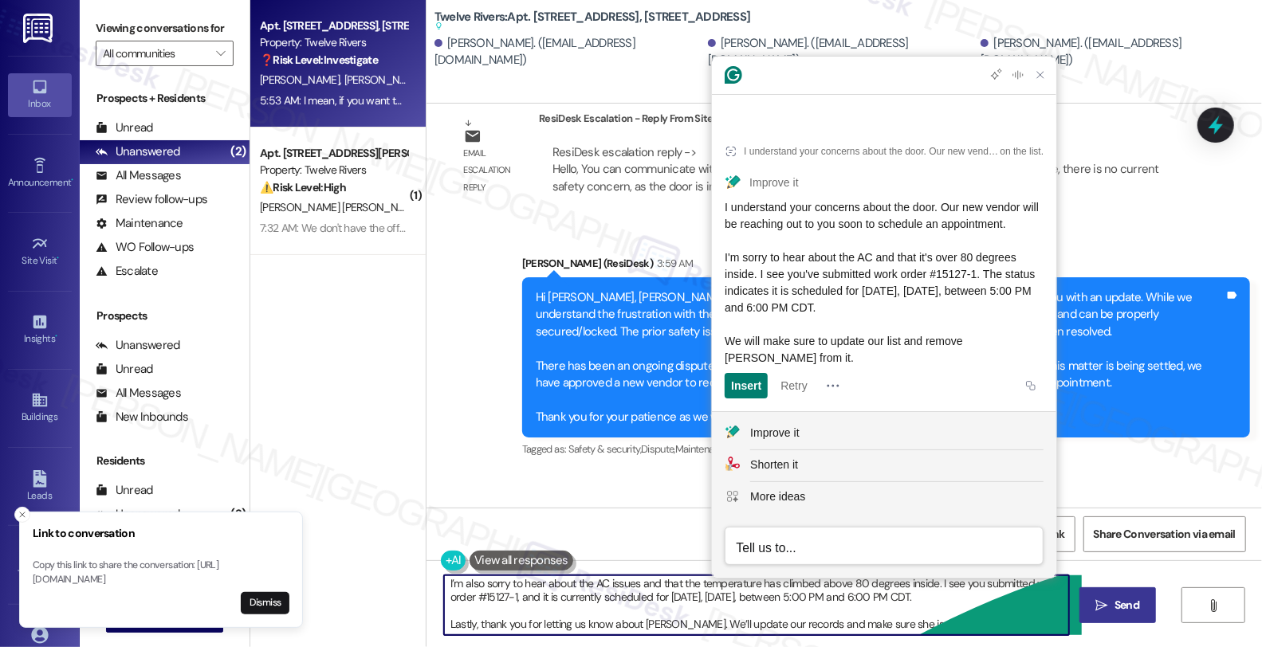
type textarea "I completely understand your concerns about the door. Our new vendor will be re…"
click at [1136, 601] on span "Send" at bounding box center [1126, 605] width 25 height 17
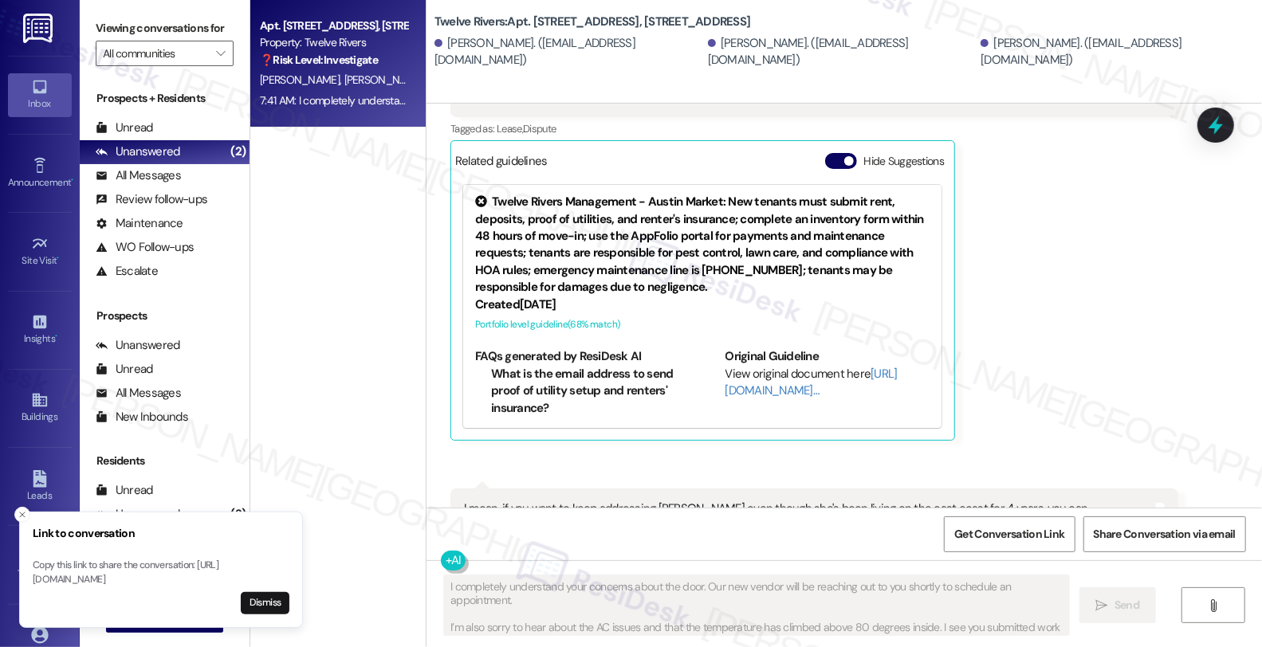
scroll to position [20280, 0]
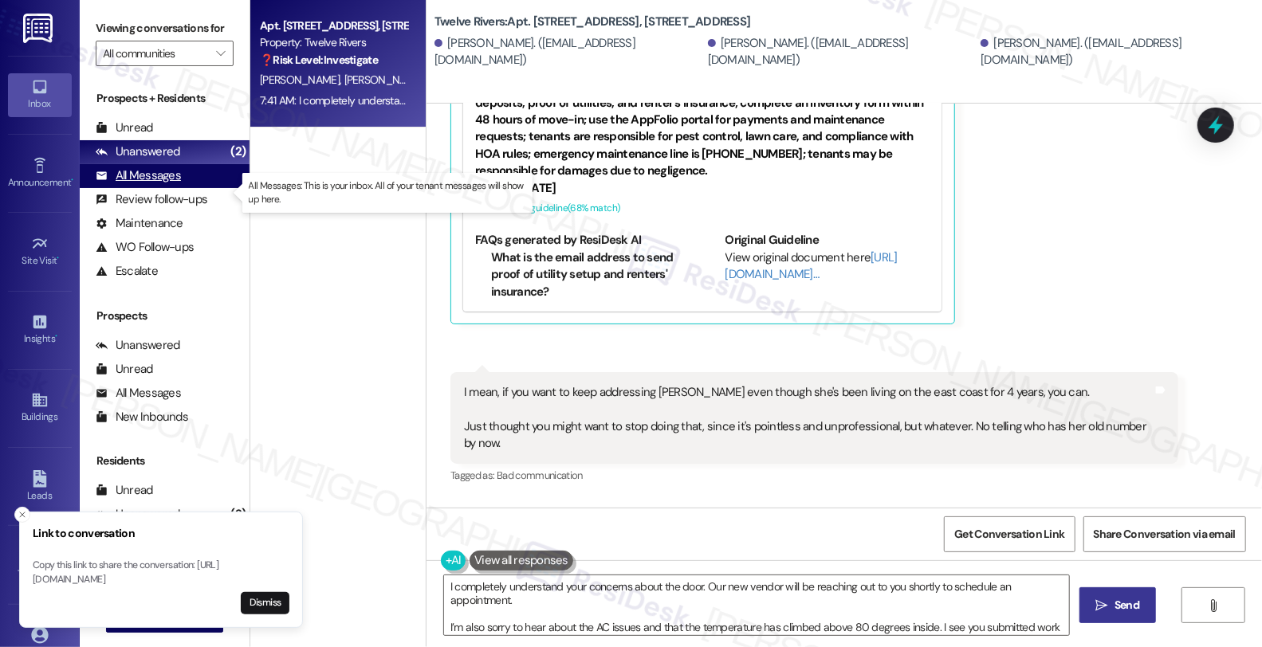
click at [202, 188] on div "All Messages (undefined)" at bounding box center [165, 176] width 170 height 24
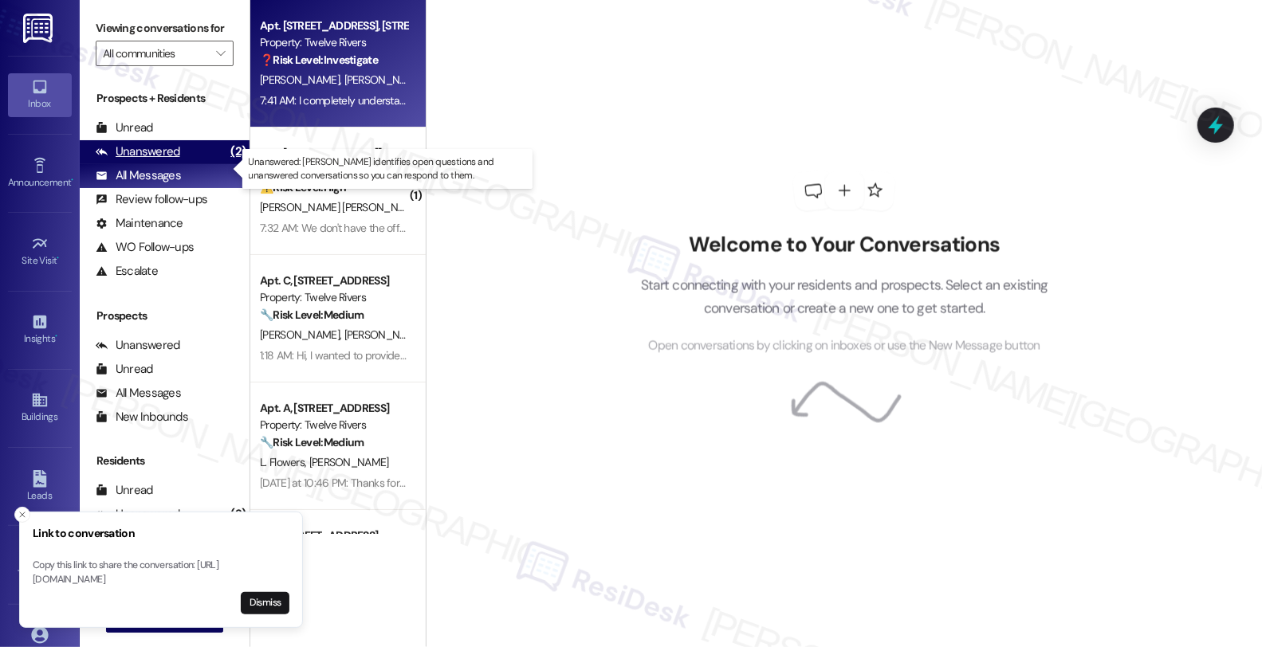
click at [198, 164] on div "Unanswered (2)" at bounding box center [165, 152] width 170 height 24
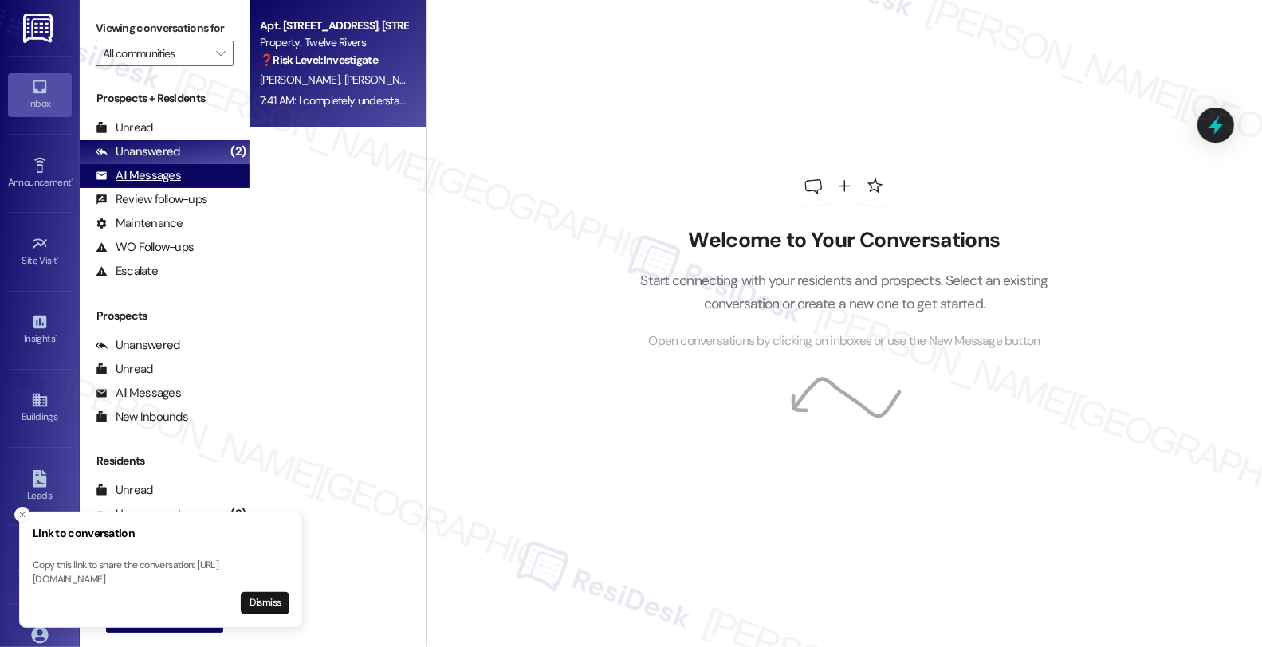
click at [155, 184] on div "All Messages" at bounding box center [138, 175] width 85 height 17
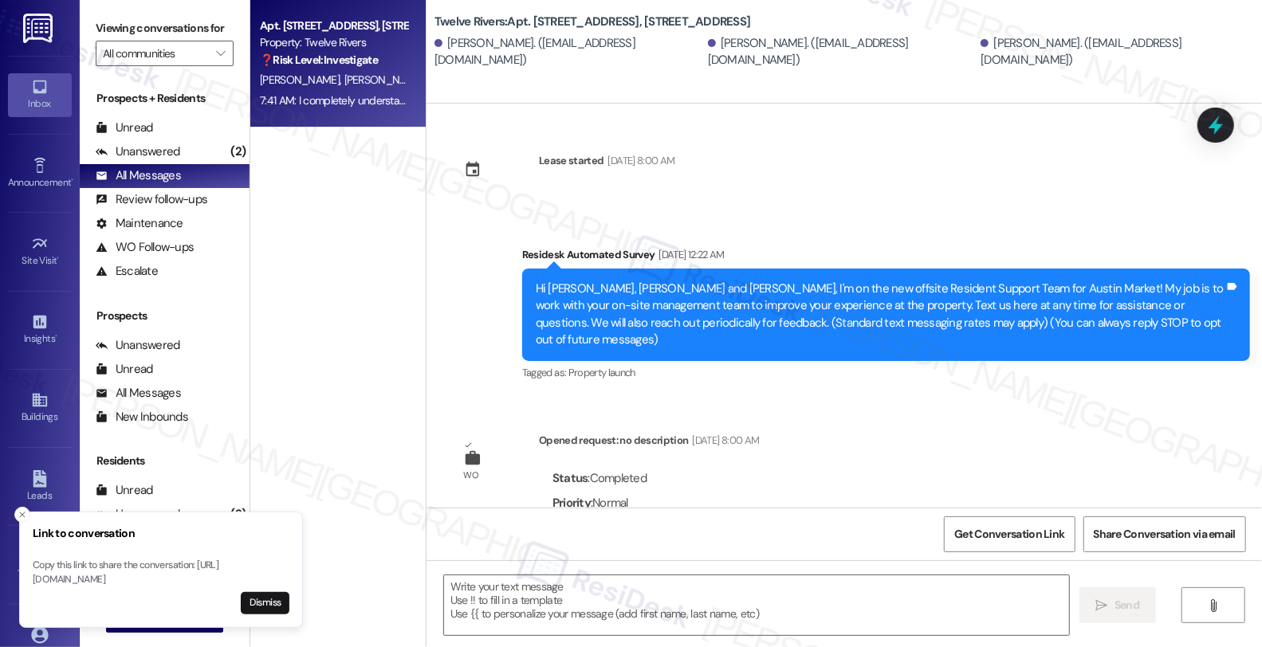
type textarea "Fetching suggested responses. Please feel free to read through the conversation…"
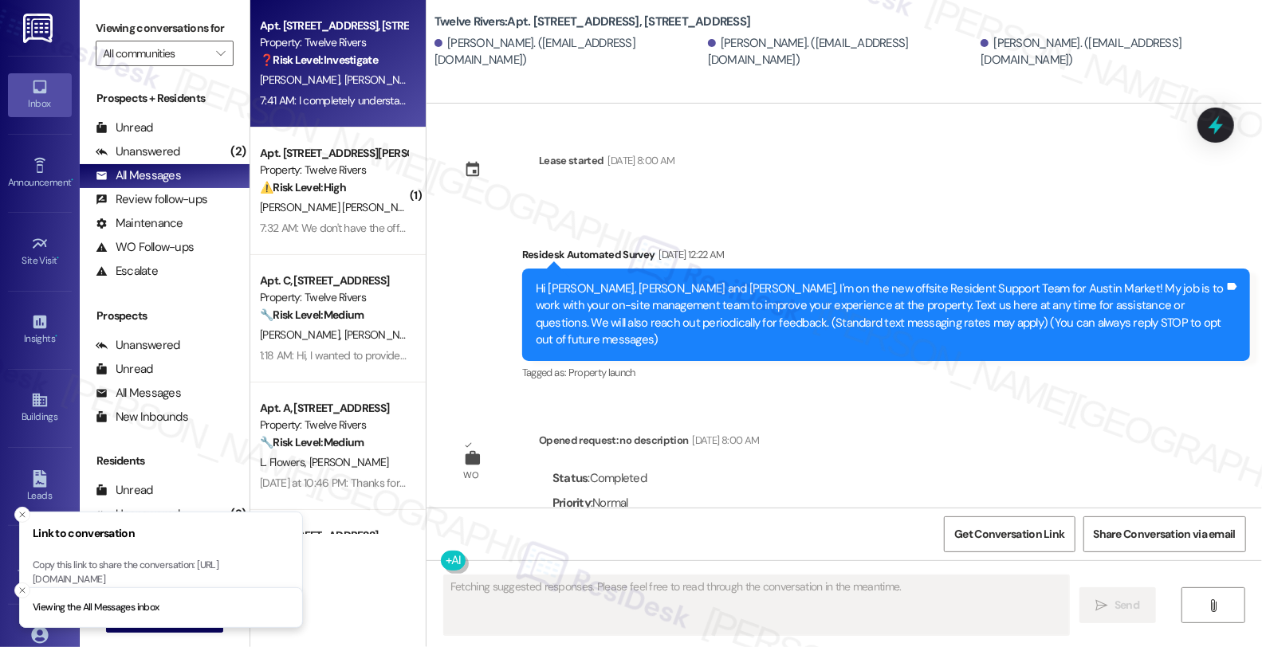
scroll to position [20303, 0]
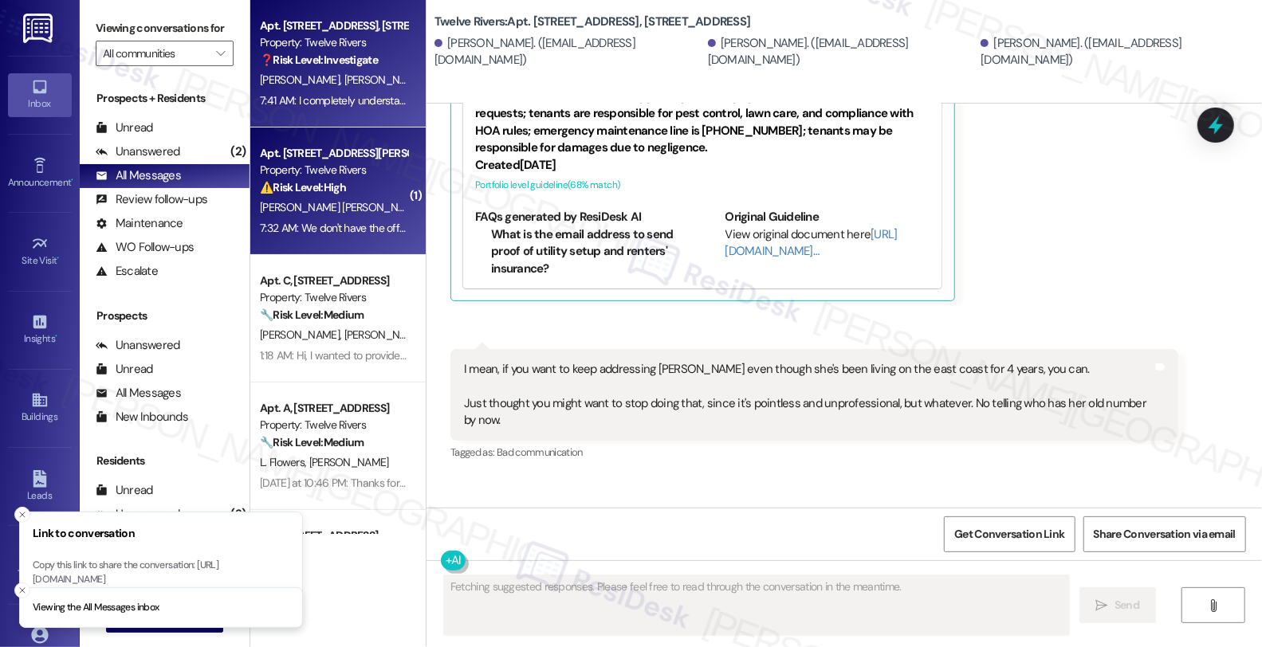
click at [370, 240] on div "Apt. 7204 Bassett Court, 7204 Bassett Court Property: Twelve Rivers ⚠️ Risk Lev…" at bounding box center [337, 192] width 175 height 128
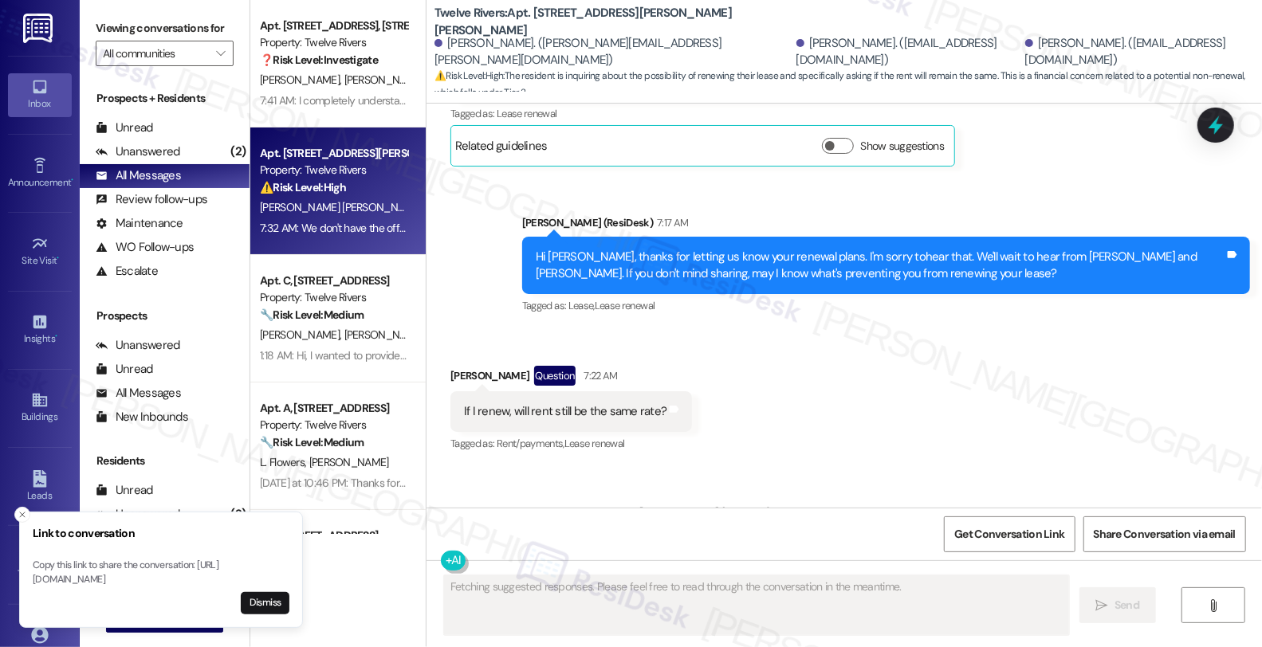
scroll to position [5703, 0]
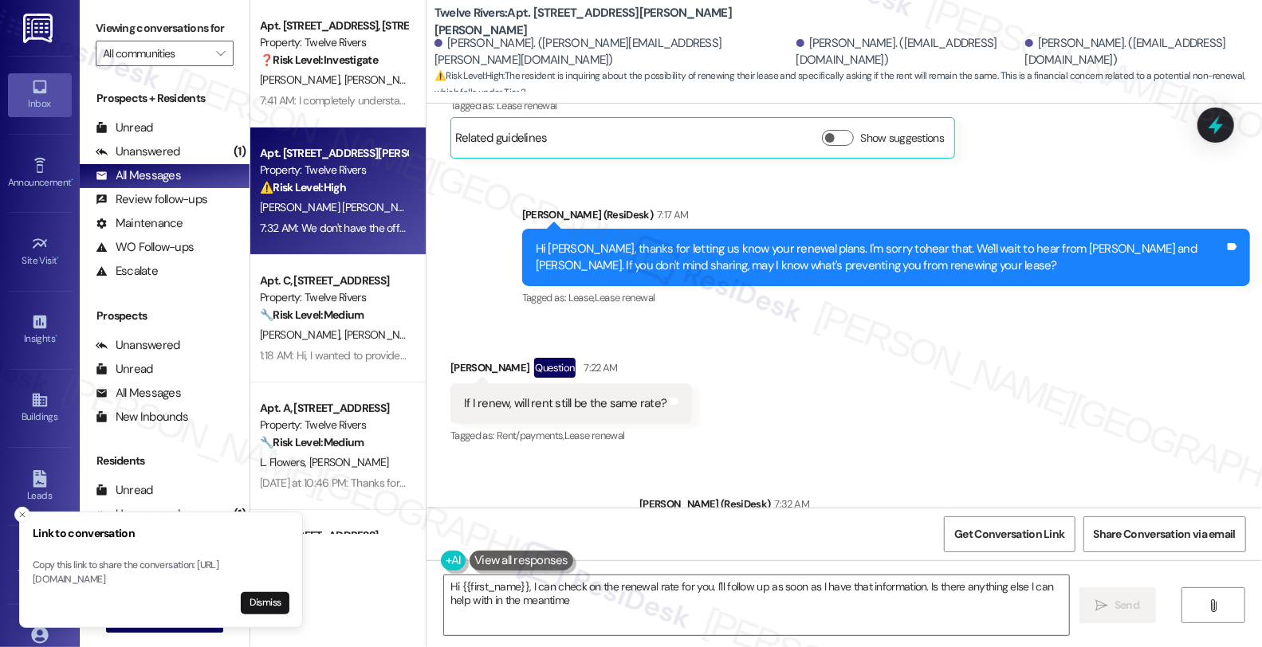
type textarea "Hi {{first_name}}, I can check on the renewal rate for you. I'll follow up as s…"
